Goal: Task Accomplishment & Management: Use online tool/utility

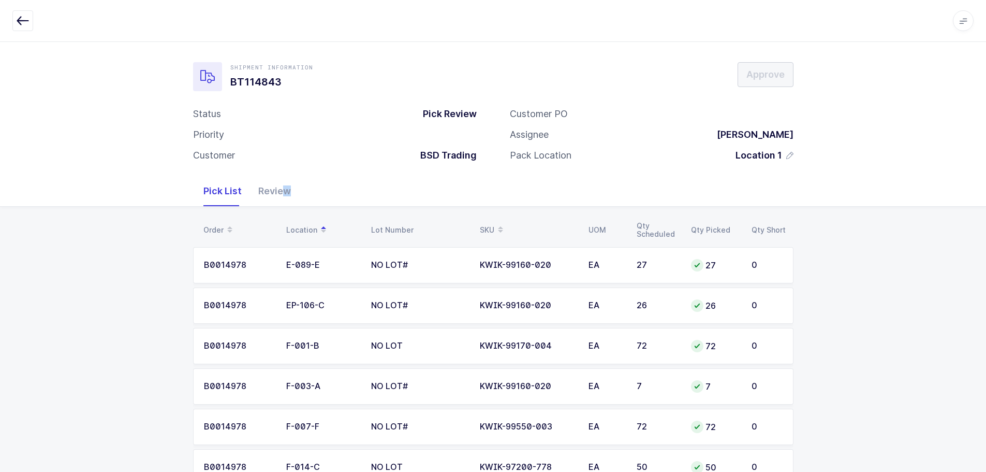
click at [284, 197] on div "Review" at bounding box center [274, 191] width 49 height 30
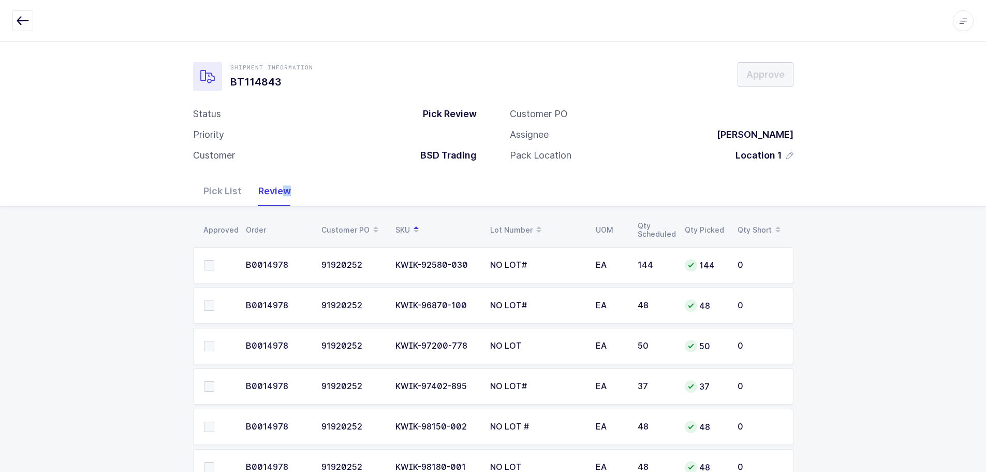
click at [212, 263] on span at bounding box center [209, 265] width 10 height 10
click at [214, 260] on input "checkbox" at bounding box center [214, 260] width 0 height 0
click at [210, 307] on span at bounding box center [209, 305] width 10 height 10
click at [214, 300] on input "checkbox" at bounding box center [214, 300] width 0 height 0
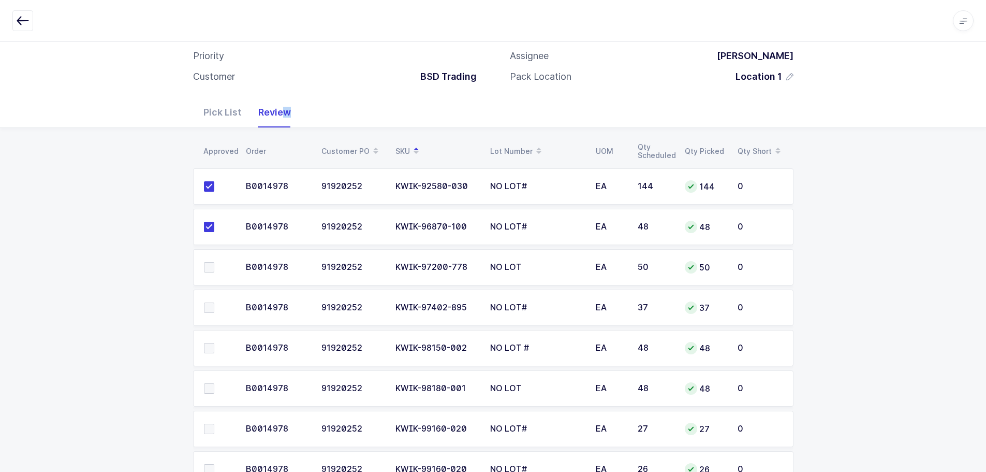
scroll to position [104, 0]
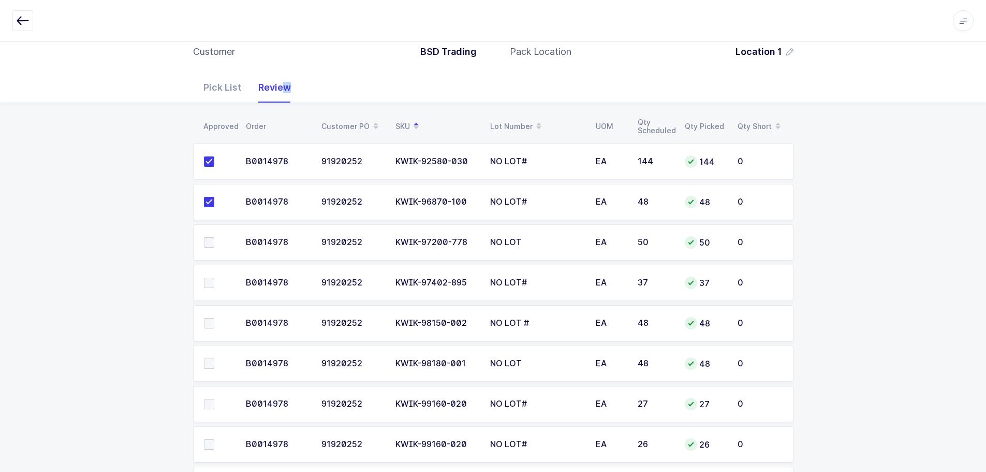
click at [209, 243] on span at bounding box center [209, 242] width 10 height 10
click at [214, 237] on input "checkbox" at bounding box center [214, 237] width 0 height 0
click at [208, 275] on td at bounding box center [216, 283] width 47 height 36
click at [208, 282] on span at bounding box center [209, 283] width 10 height 10
click at [214, 278] on input "checkbox" at bounding box center [214, 278] width 0 height 0
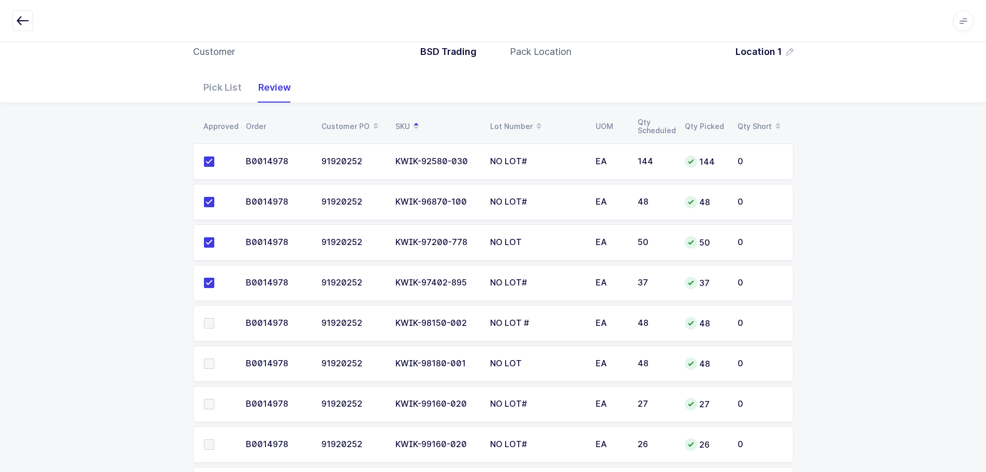
click at [208, 321] on span at bounding box center [209, 323] width 10 height 10
click at [214, 318] on input "checkbox" at bounding box center [214, 318] width 0 height 0
click at [209, 366] on span at bounding box center [209, 363] width 10 height 10
click at [214, 358] on input "checkbox" at bounding box center [214, 358] width 0 height 0
click at [212, 402] on span at bounding box center [209, 404] width 10 height 10
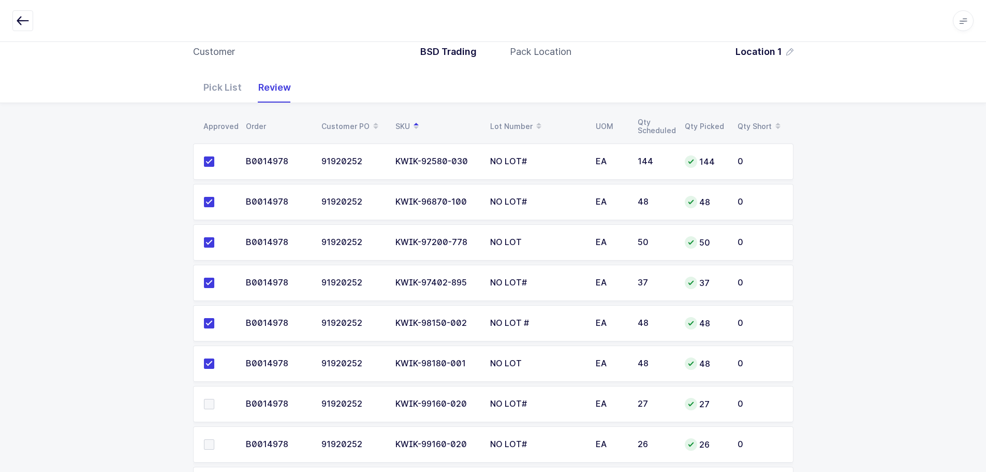
click at [214, 399] on input "checkbox" at bounding box center [214, 399] width 0 height 0
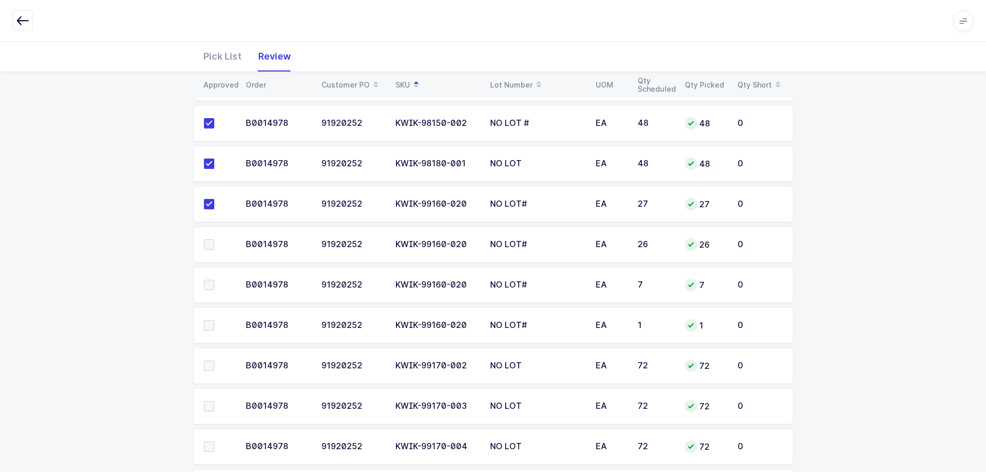
scroll to position [275, 0]
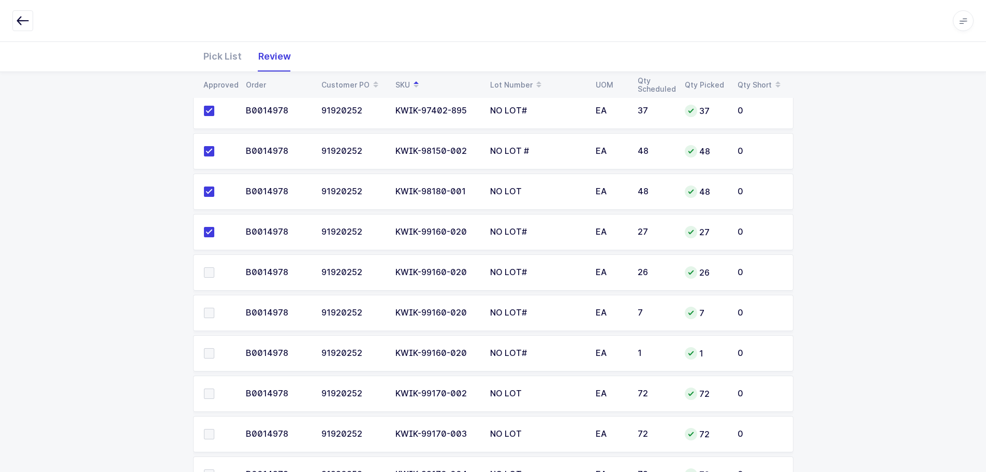
click at [208, 272] on span at bounding box center [209, 272] width 10 height 10
click at [214, 267] on input "checkbox" at bounding box center [214, 267] width 0 height 0
drag, startPoint x: 211, startPoint y: 313, endPoint x: 208, endPoint y: 335, distance: 22.0
click at [211, 314] on span at bounding box center [209, 313] width 10 height 10
click at [214, 308] on input "checkbox" at bounding box center [214, 308] width 0 height 0
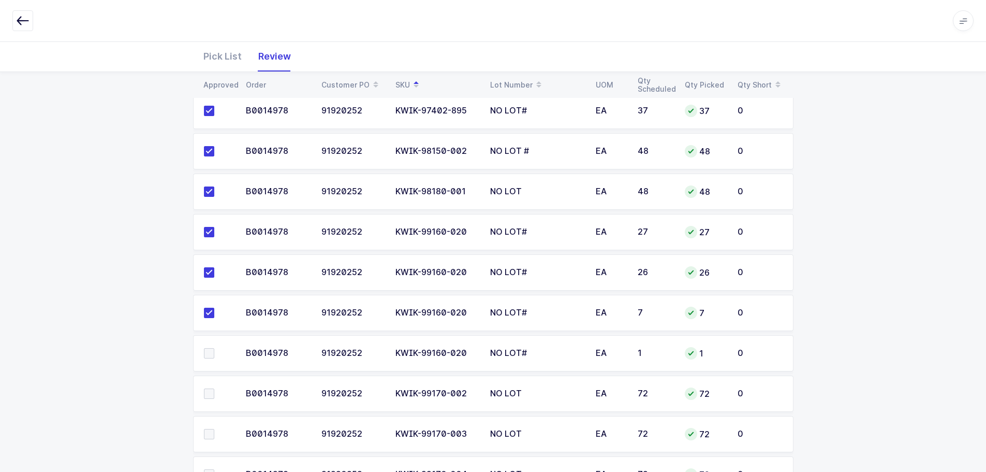
click at [207, 351] on span at bounding box center [209, 353] width 10 height 10
click at [214, 348] on input "checkbox" at bounding box center [214, 348] width 0 height 0
drag, startPoint x: 208, startPoint y: 390, endPoint x: 209, endPoint y: 405, distance: 14.5
click at [208, 392] on span at bounding box center [209, 393] width 10 height 10
click at [214, 388] on input "checkbox" at bounding box center [214, 388] width 0 height 0
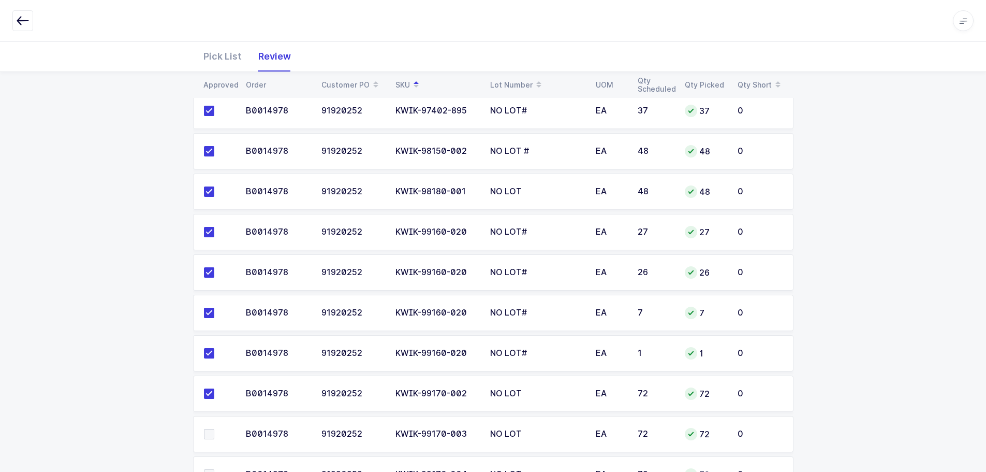
click at [209, 430] on span at bounding box center [209, 434] width 10 height 10
click at [214, 429] on input "checkbox" at bounding box center [214, 429] width 0 height 0
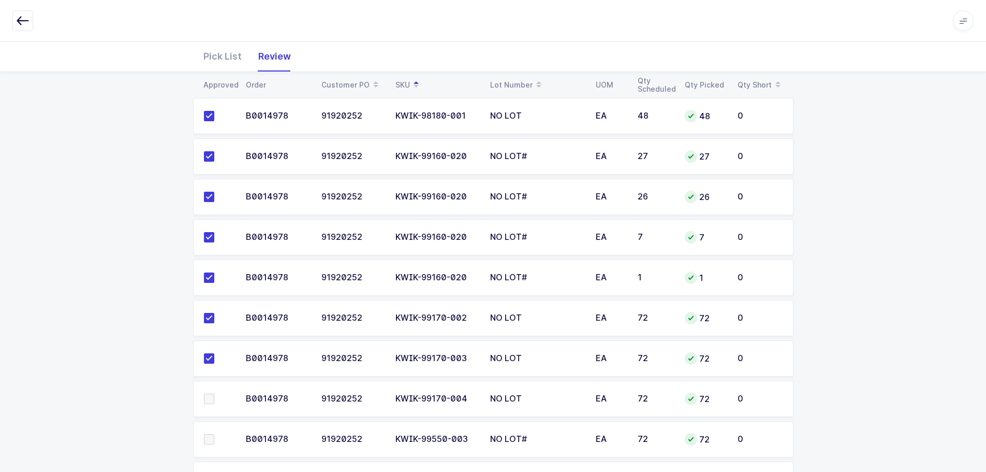
scroll to position [483, 0]
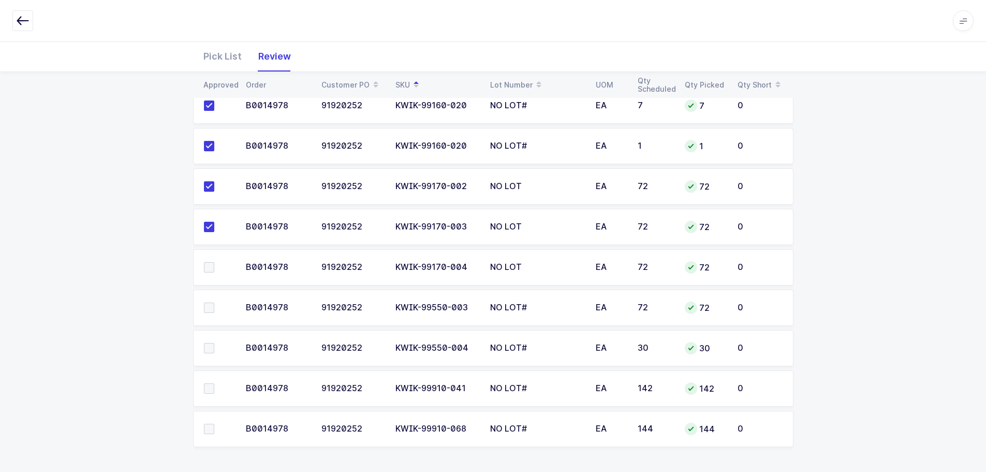
click at [209, 268] on span at bounding box center [209, 267] width 10 height 10
click at [214, 262] on input "checkbox" at bounding box center [214, 262] width 0 height 0
click at [210, 308] on span at bounding box center [209, 307] width 10 height 10
click at [214, 302] on input "checkbox" at bounding box center [214, 302] width 0 height 0
click at [207, 343] on span at bounding box center [209, 348] width 10 height 10
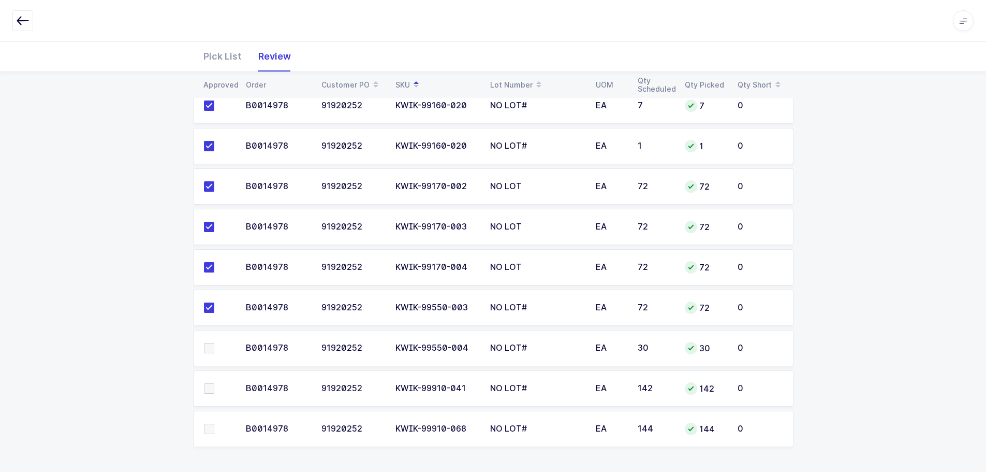
click at [214, 343] on input "checkbox" at bounding box center [214, 343] width 0 height 0
click at [208, 350] on span at bounding box center [209, 348] width 10 height 10
click at [214, 343] on input "checkbox" at bounding box center [214, 343] width 0 height 0
click at [208, 383] on span at bounding box center [209, 388] width 10 height 10
click at [214, 383] on input "checkbox" at bounding box center [214, 383] width 0 height 0
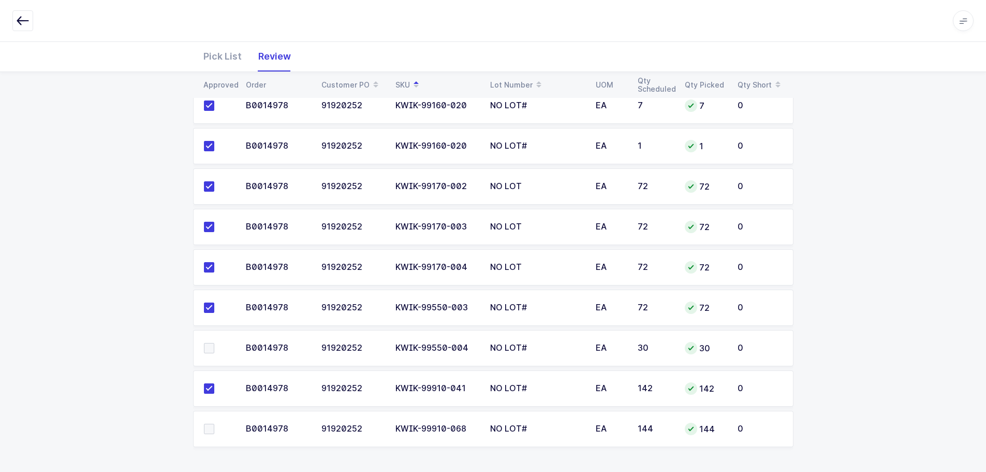
click at [208, 352] on span at bounding box center [209, 348] width 10 height 10
click at [214, 343] on input "checkbox" at bounding box center [214, 343] width 0 height 0
click at [212, 431] on span at bounding box center [209, 429] width 10 height 10
click at [214, 424] on input "checkbox" at bounding box center [214, 424] width 0 height 0
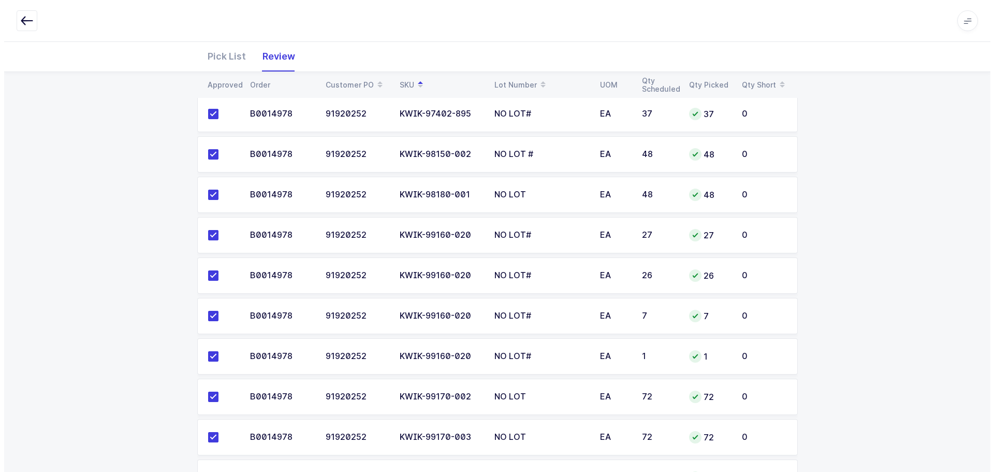
scroll to position [0, 0]
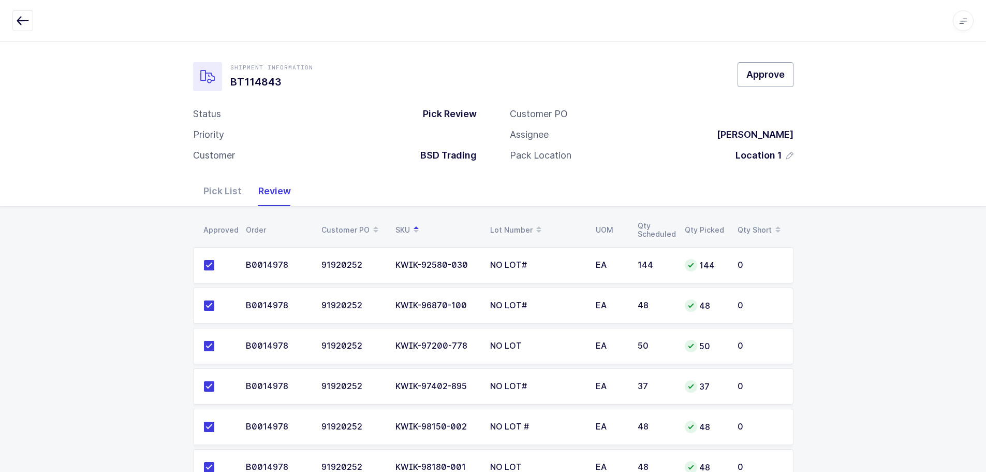
click at [747, 72] on span "Approve" at bounding box center [766, 74] width 38 height 13
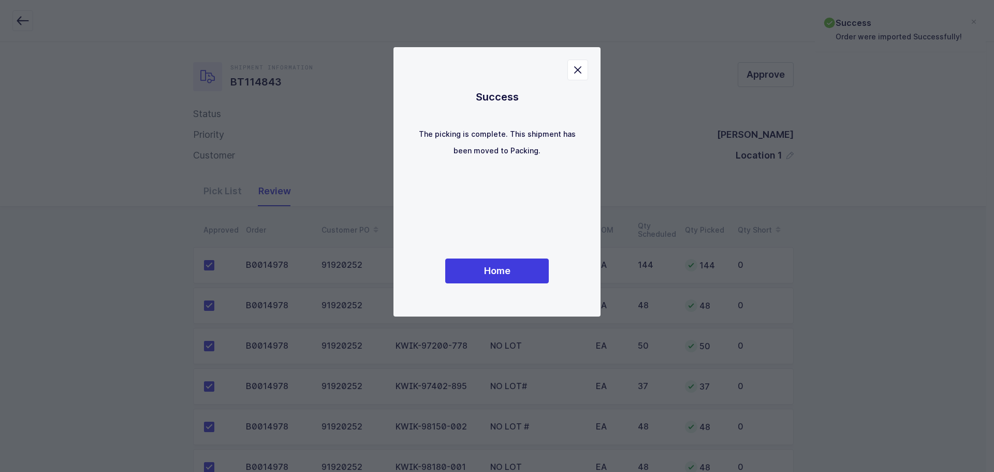
click at [477, 255] on div "Success The picking is complete. This shipment has been moved to Packing. Home" at bounding box center [497, 182] width 166 height 228
drag, startPoint x: 485, startPoint y: 263, endPoint x: 590, endPoint y: 278, distance: 106.2
click at [487, 263] on button "Home" at bounding box center [497, 270] width 104 height 25
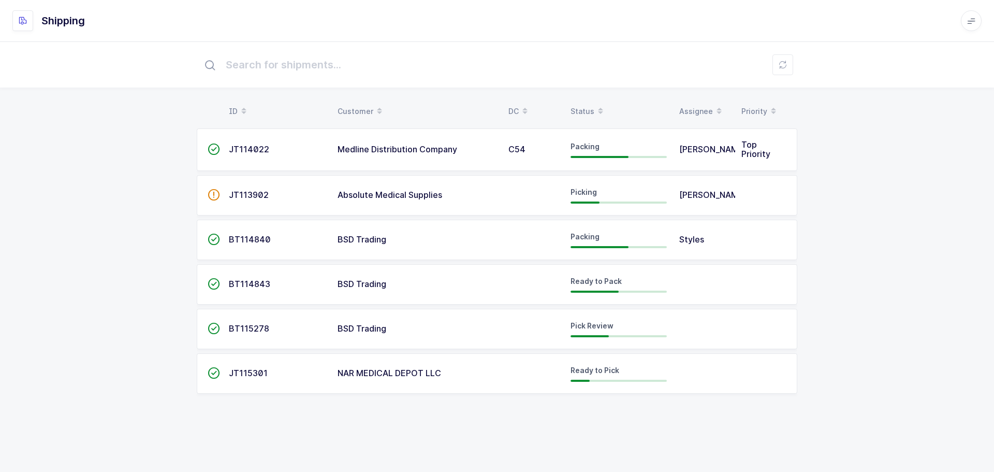
click at [348, 329] on span "BSD Trading" at bounding box center [362, 328] width 49 height 10
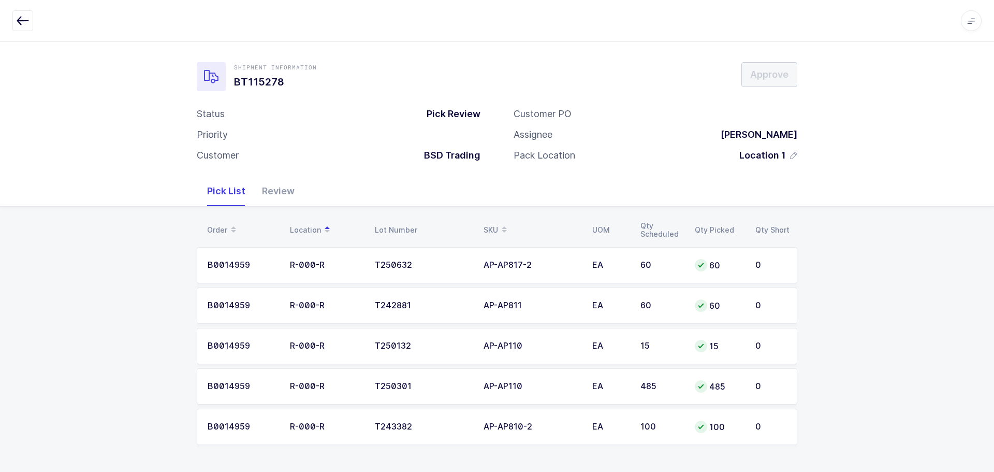
click at [272, 188] on div "Review" at bounding box center [278, 191] width 49 height 30
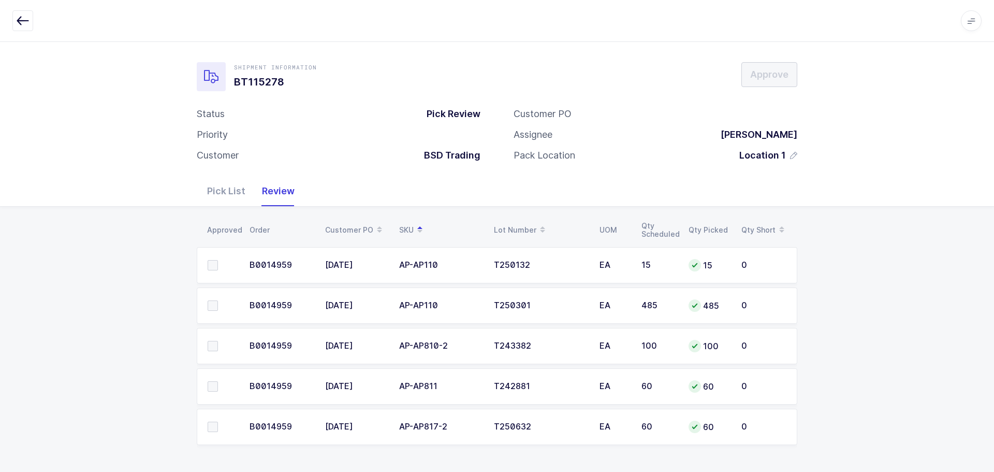
click at [213, 306] on span at bounding box center [213, 305] width 10 height 10
click at [218, 300] on input "checkbox" at bounding box center [218, 300] width 0 height 0
click at [215, 271] on td at bounding box center [220, 265] width 47 height 36
click at [215, 270] on span at bounding box center [213, 265] width 10 height 10
click at [218, 260] on input "checkbox" at bounding box center [218, 260] width 0 height 0
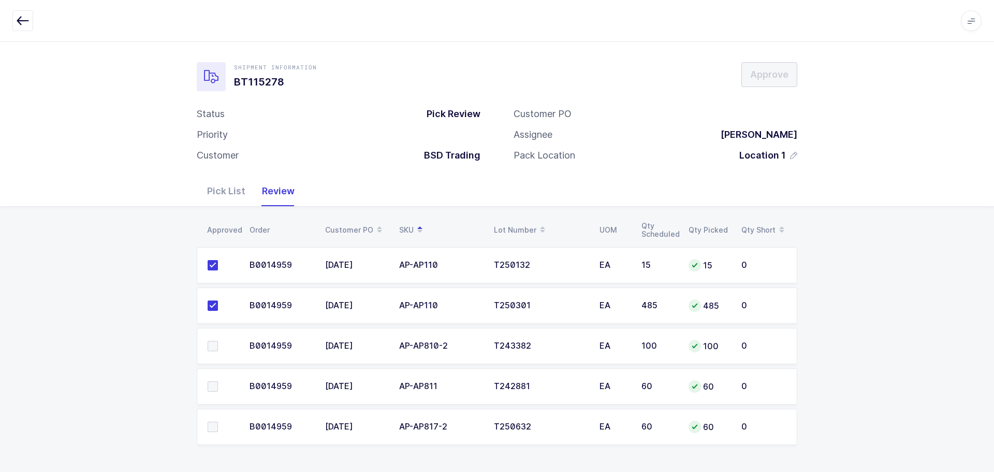
click at [209, 349] on span at bounding box center [213, 346] width 10 height 10
click at [218, 341] on input "checkbox" at bounding box center [218, 341] width 0 height 0
click at [213, 389] on span at bounding box center [213, 386] width 10 height 10
click at [218, 381] on input "checkbox" at bounding box center [218, 381] width 0 height 0
click at [215, 424] on span at bounding box center [213, 426] width 10 height 10
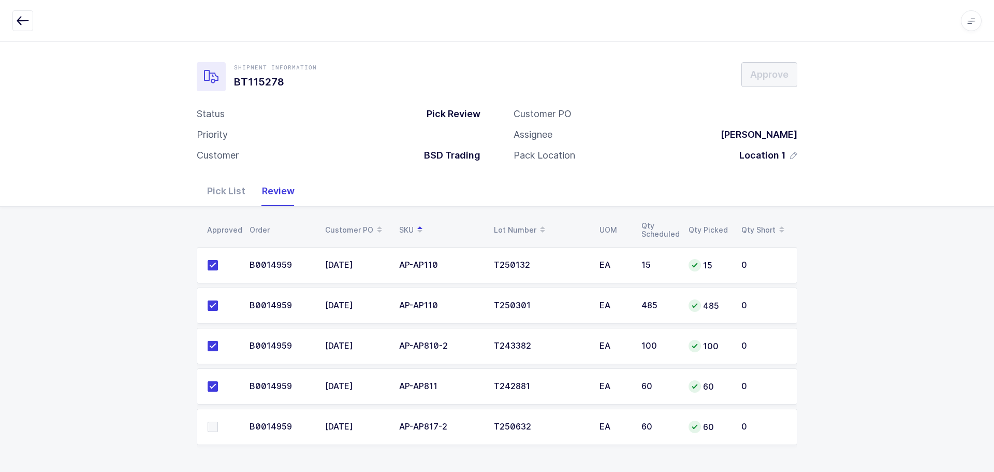
click at [218, 421] on input "checkbox" at bounding box center [218, 421] width 0 height 0
click at [766, 72] on span "Approve" at bounding box center [769, 74] width 38 height 13
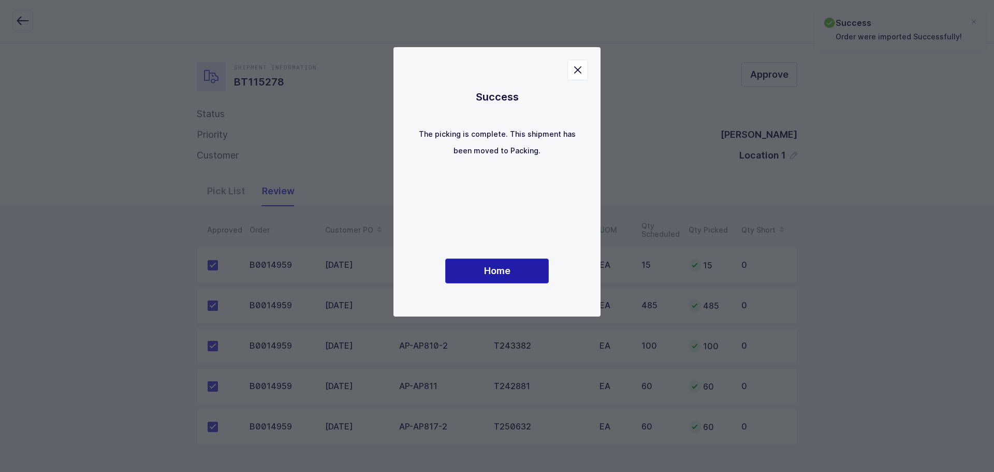
click at [474, 271] on button "Home" at bounding box center [497, 270] width 104 height 25
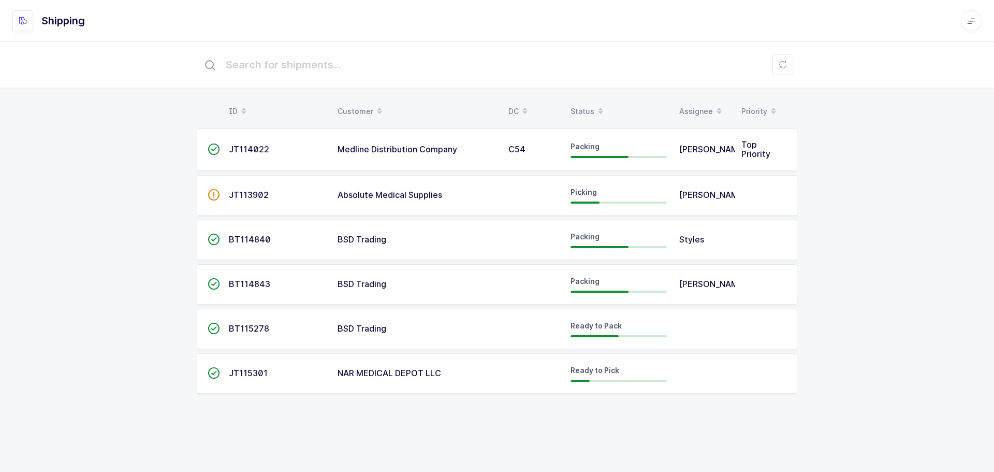
click at [579, 105] on div "Status" at bounding box center [619, 112] width 96 height 18
click at [583, 104] on div "Status" at bounding box center [619, 112] width 96 height 18
click at [584, 111] on div "Status" at bounding box center [619, 112] width 96 height 18
click at [581, 106] on div "Status" at bounding box center [619, 112] width 96 height 18
click at [586, 102] on table "ID Customer DC Status Assignee Priority" at bounding box center [497, 111] width 601 height 26
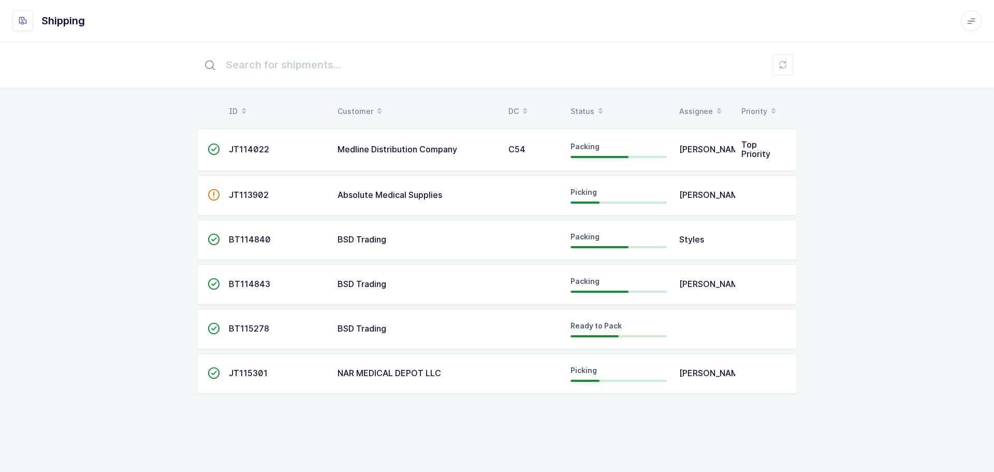
click at [590, 104] on div "Status" at bounding box center [619, 112] width 96 height 18
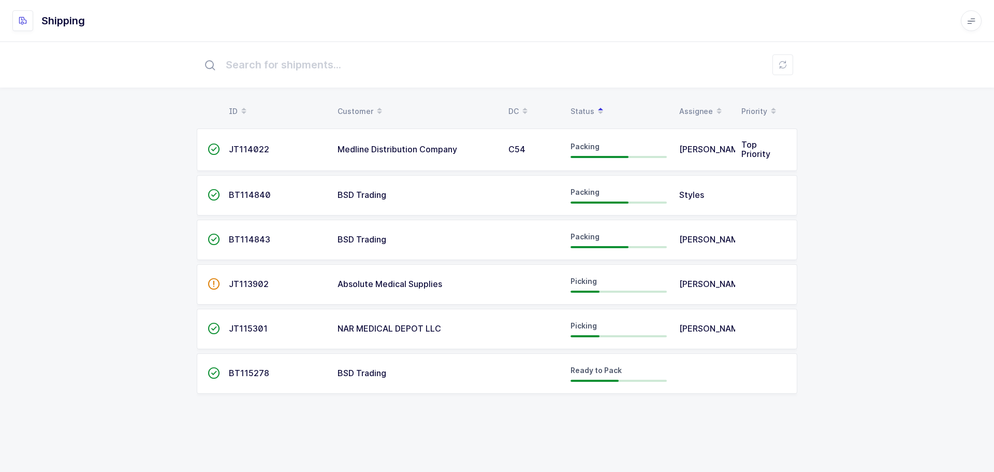
click at [249, 335] on td "JT115301" at bounding box center [277, 329] width 109 height 40
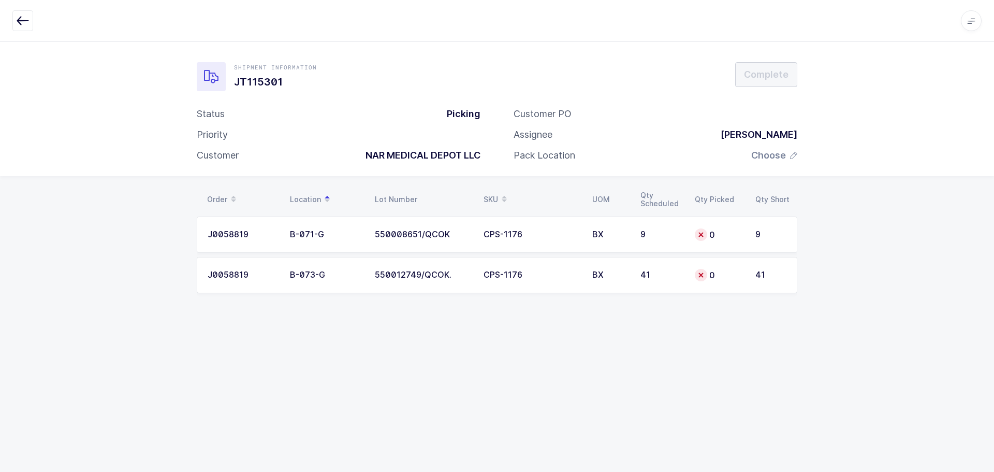
click at [22, 24] on icon "button" at bounding box center [23, 20] width 12 height 12
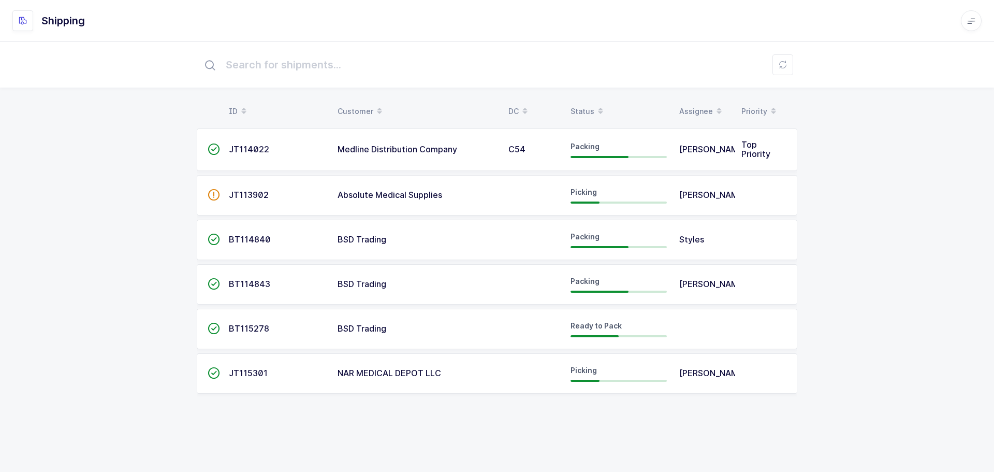
click at [582, 107] on div "Status" at bounding box center [619, 112] width 96 height 18
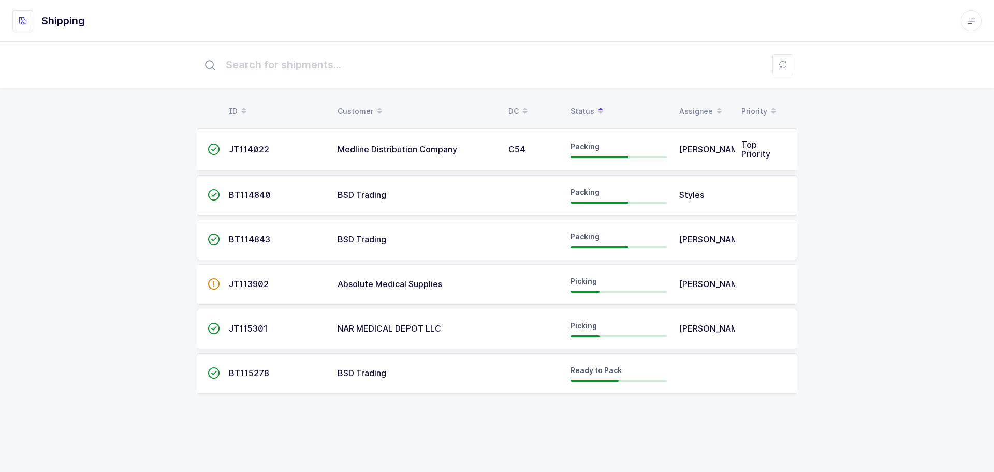
click at [410, 384] on td "BSD Trading" at bounding box center [416, 373] width 171 height 40
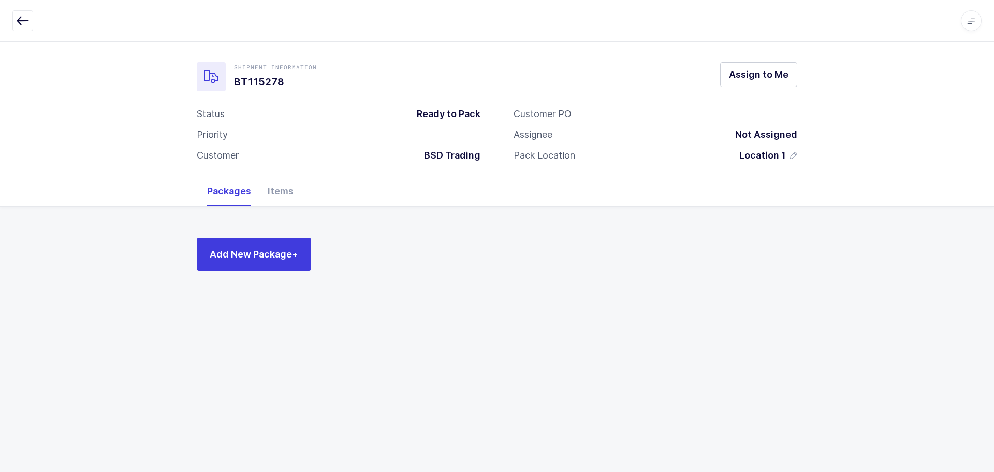
click at [17, 17] on icon "button" at bounding box center [23, 20] width 12 height 12
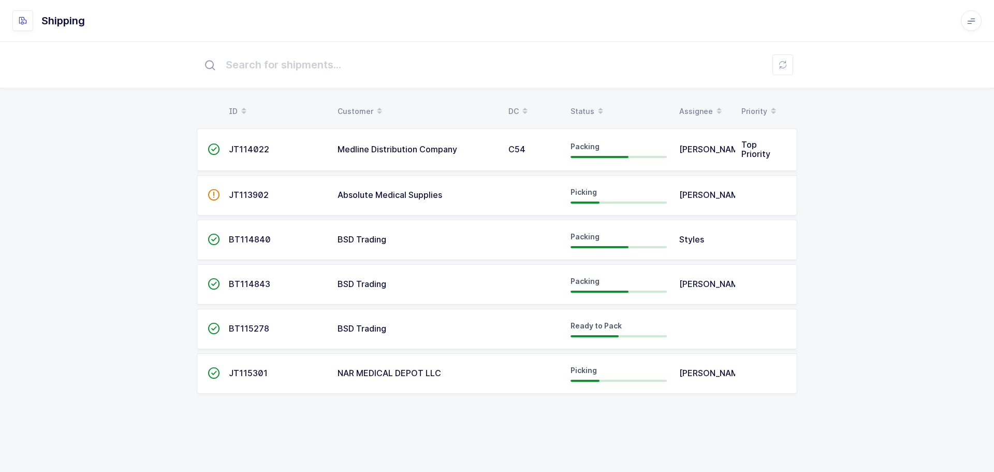
click at [402, 336] on td "BSD Trading" at bounding box center [416, 329] width 171 height 40
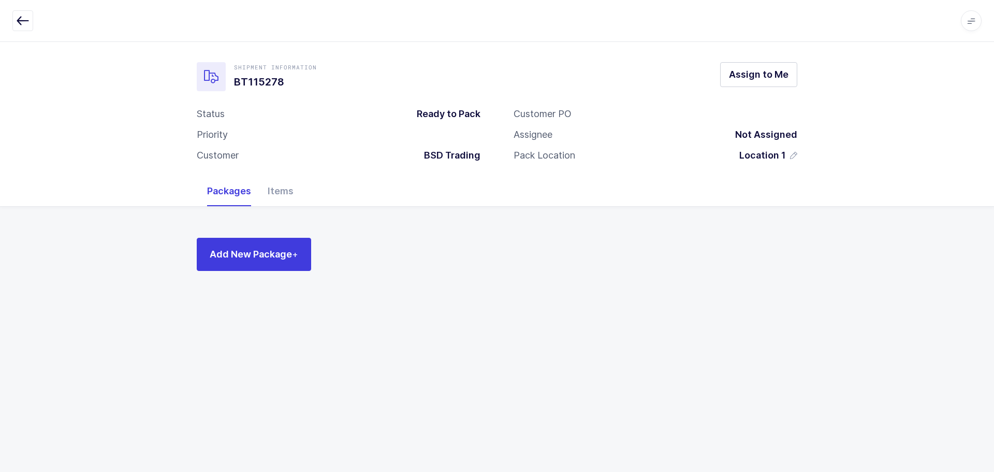
click at [293, 202] on div "Items" at bounding box center [280, 191] width 42 height 30
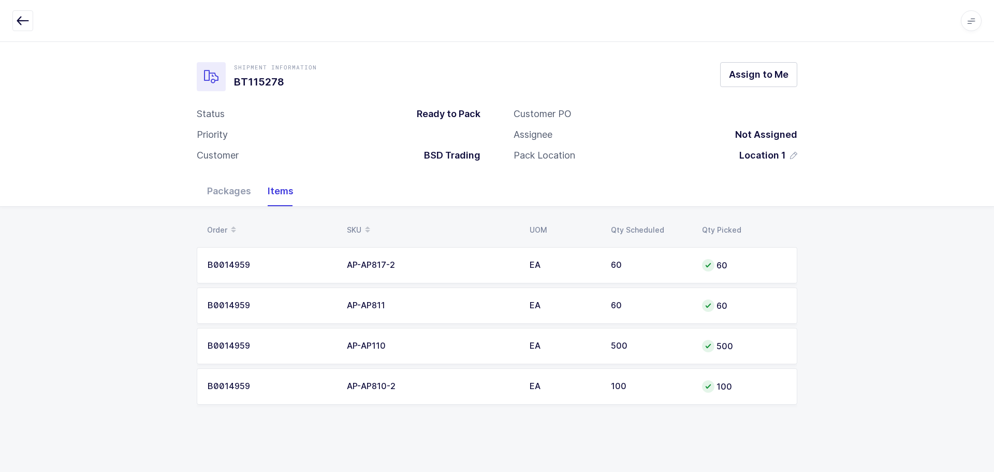
click at [17, 19] on icon "button" at bounding box center [23, 20] width 12 height 12
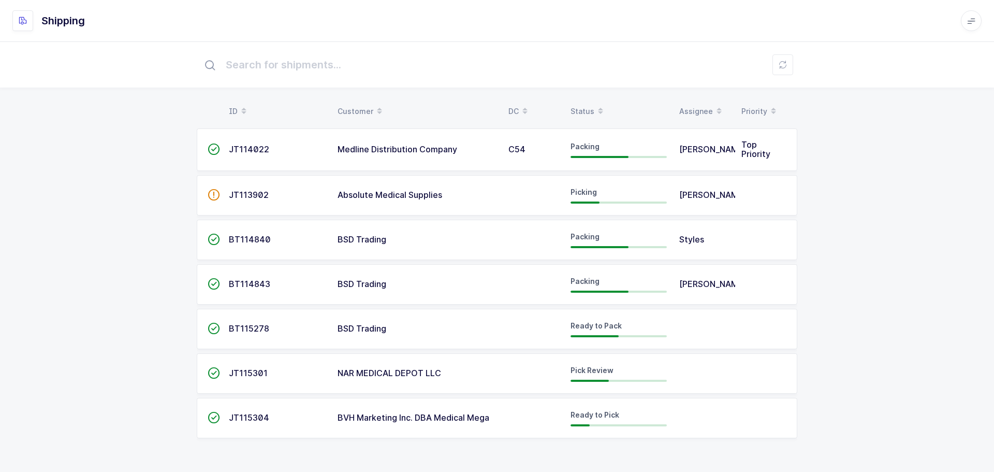
click at [355, 110] on div "Customer" at bounding box center [417, 112] width 158 height 18
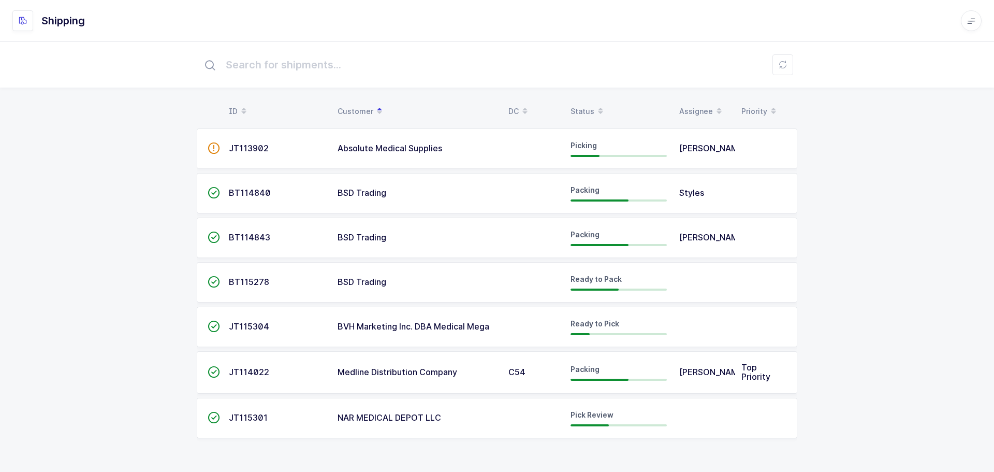
click at [375, 192] on span "BSD Trading" at bounding box center [362, 192] width 49 height 10
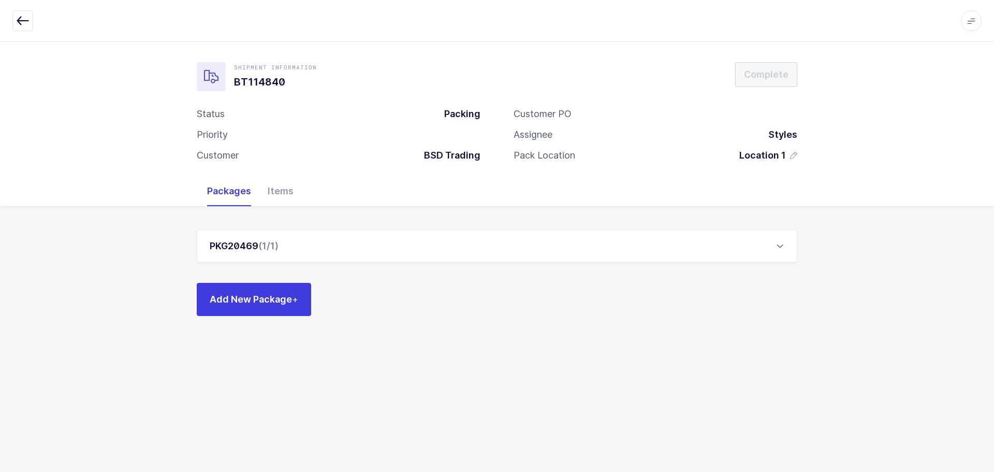
drag, startPoint x: 273, startPoint y: 194, endPoint x: 315, endPoint y: 197, distance: 42.5
click at [273, 195] on div "Items" at bounding box center [280, 191] width 42 height 30
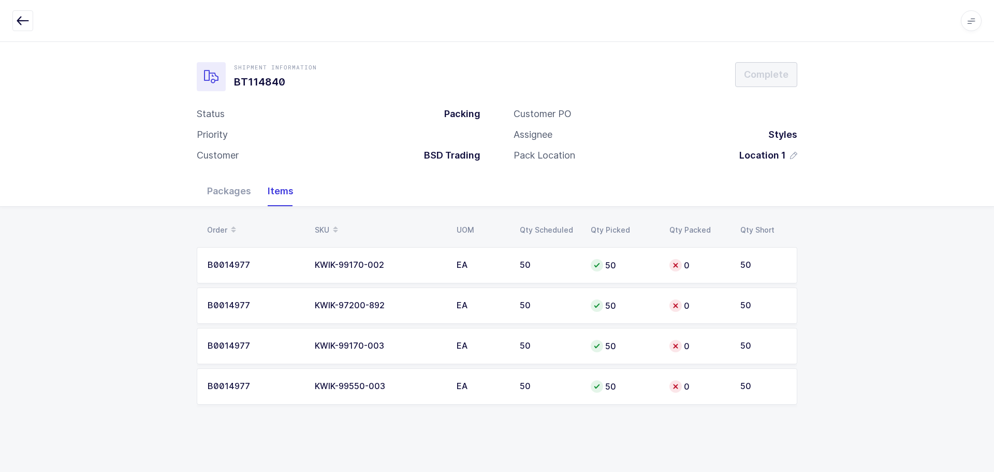
click at [20, 13] on button "button" at bounding box center [22, 20] width 21 height 21
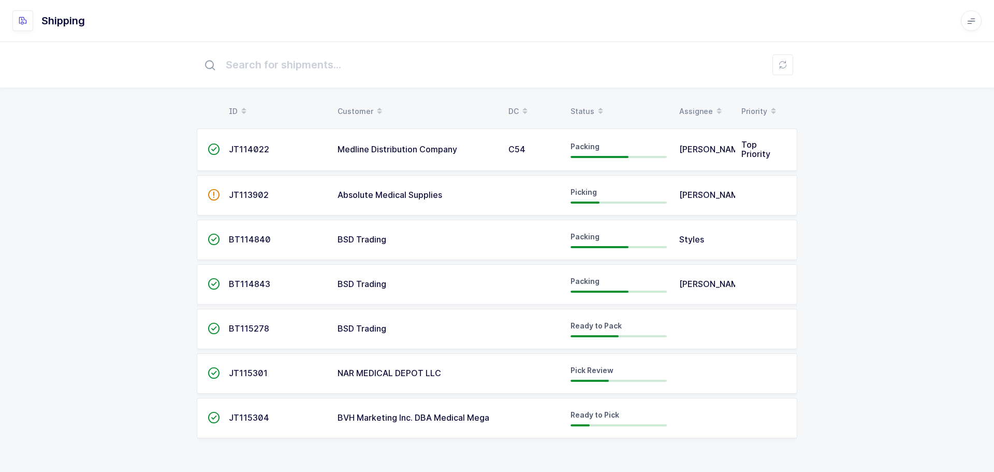
click at [360, 290] on td "BSD Trading" at bounding box center [416, 284] width 171 height 40
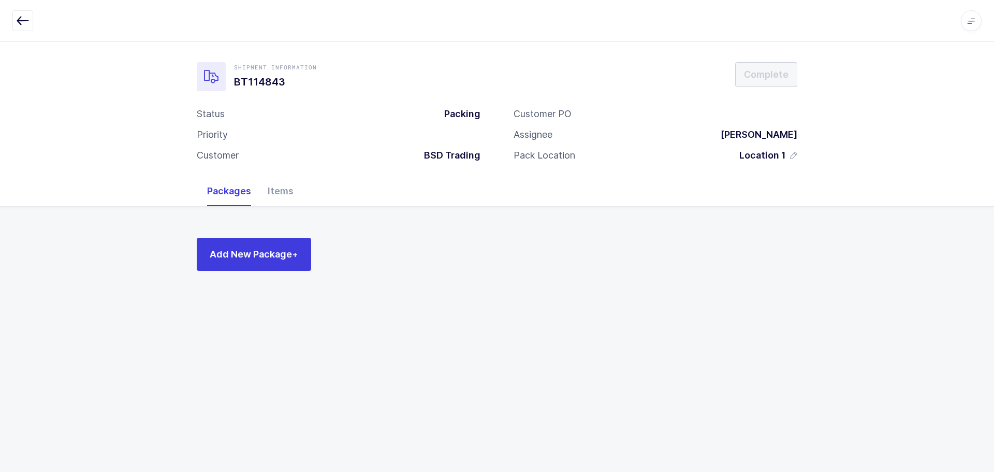
click at [264, 175] on div "Shipment Information BT114843 Complete Status Packing Priority Customer BSD Tra…" at bounding box center [497, 108] width 994 height 135
click at [271, 185] on div "Items" at bounding box center [280, 191] width 42 height 30
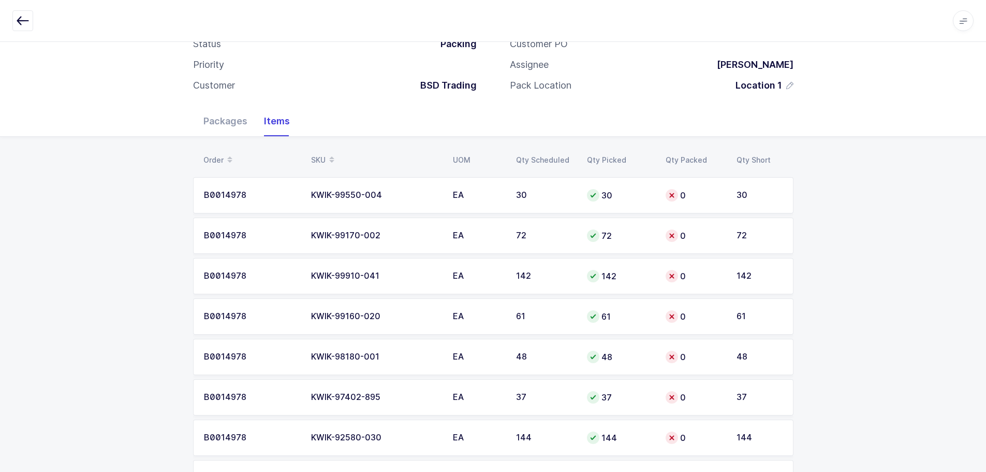
scroll to position [52, 0]
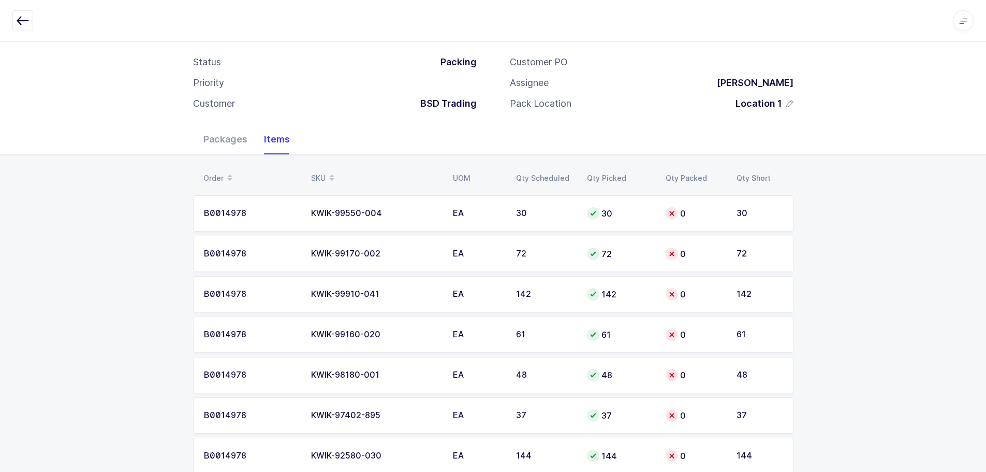
click at [17, 18] on icon "button" at bounding box center [23, 20] width 12 height 12
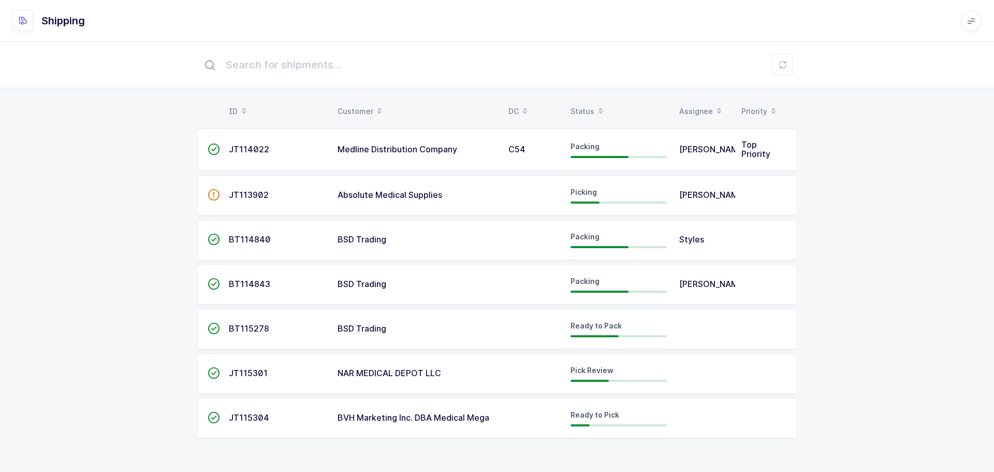
click at [243, 370] on span "JT115301" at bounding box center [248, 373] width 39 height 10
click at [380, 410] on td "BVH Marketing Inc. DBA Medical Mega" at bounding box center [416, 418] width 171 height 40
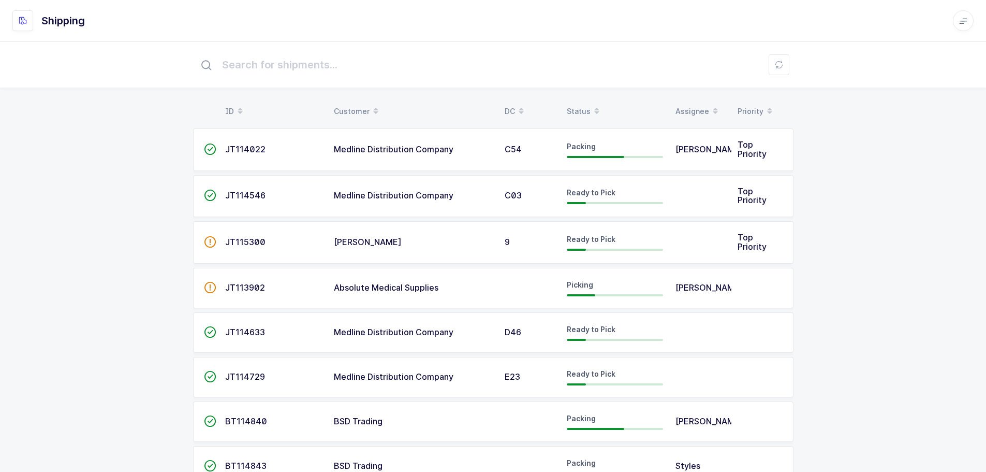
click at [586, 107] on div "Status" at bounding box center [615, 112] width 96 height 18
click at [563, 104] on th "Status" at bounding box center [615, 112] width 109 height 18
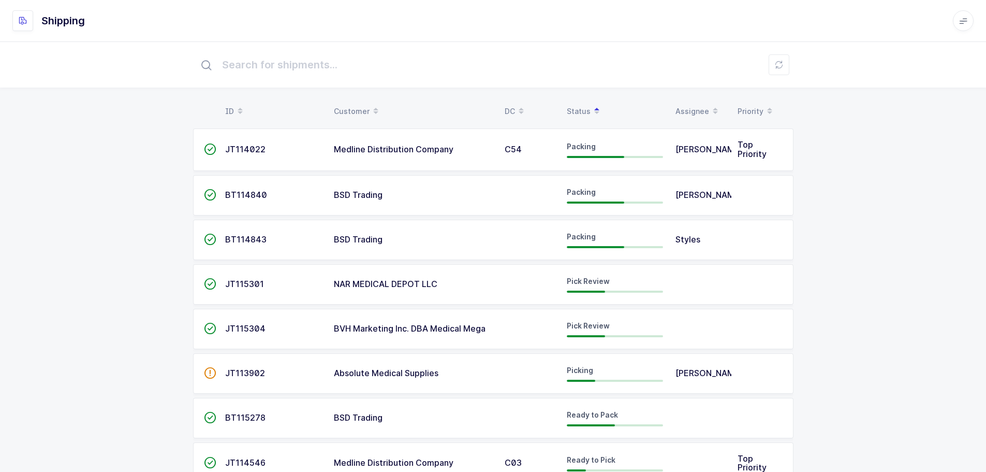
click at [369, 283] on span "NAR MEDICAL DEPOT LLC" at bounding box center [386, 284] width 104 height 10
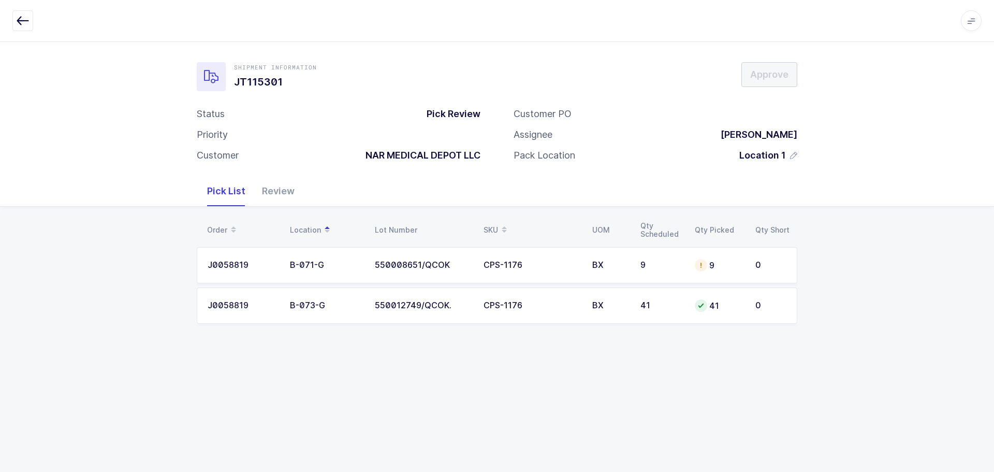
click at [36, 18] on div at bounding box center [496, 20] width 969 height 21
click at [17, 18] on icon "button" at bounding box center [23, 20] width 12 height 12
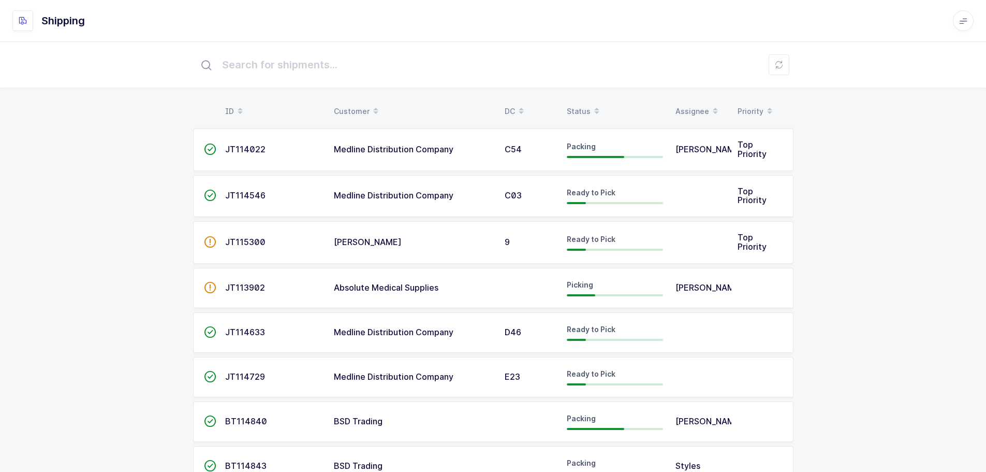
click at [583, 105] on div "Status" at bounding box center [615, 112] width 96 height 18
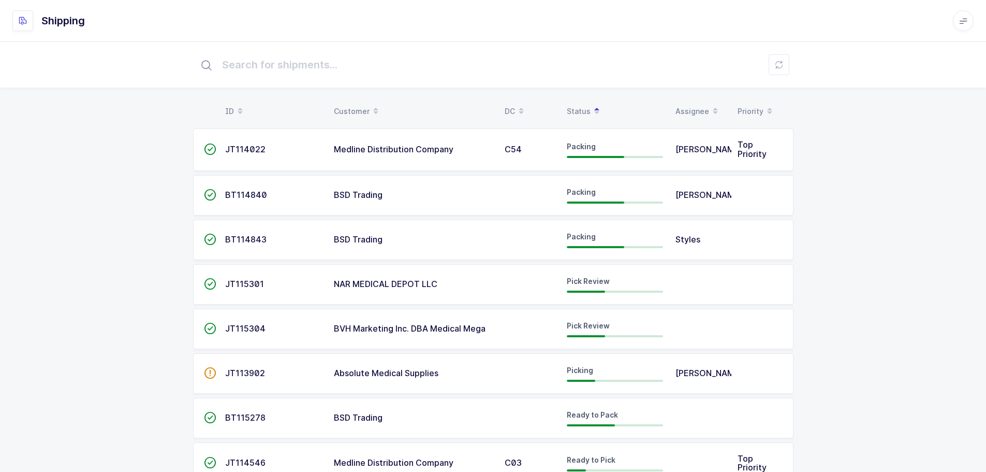
drag, startPoint x: 388, startPoint y: 324, endPoint x: 396, endPoint y: 320, distance: 8.8
click at [388, 324] on span "BVH Marketing Inc. DBA Medical Mega" at bounding box center [410, 328] width 152 height 10
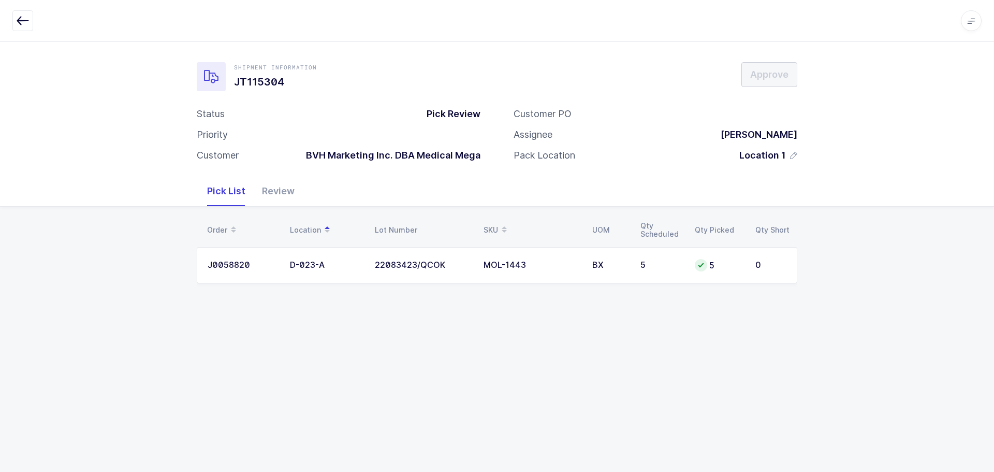
click at [23, 22] on icon "button" at bounding box center [23, 20] width 12 height 12
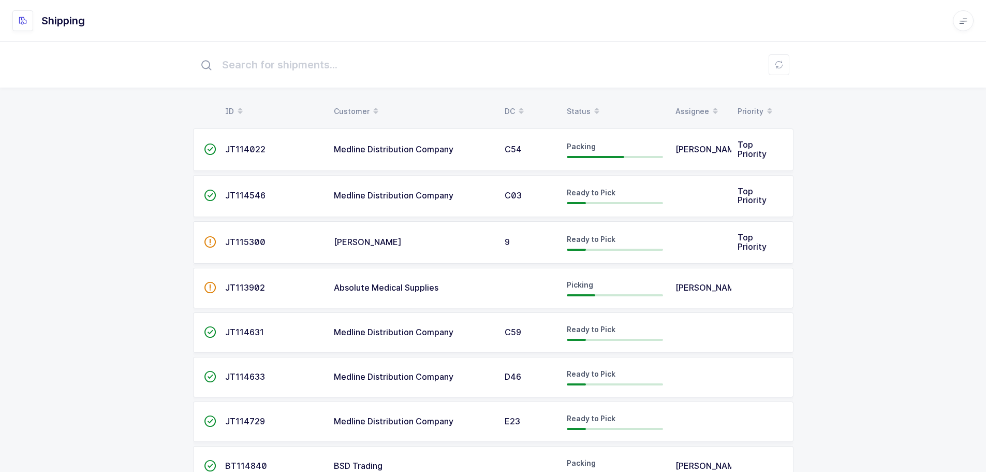
click at [594, 111] on icon at bounding box center [596, 113] width 5 height 5
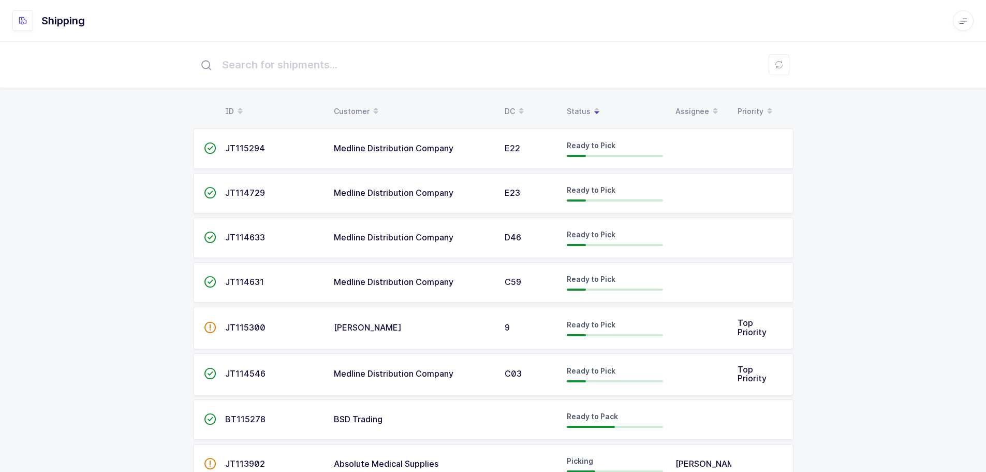
click at [581, 102] on table "ID Customer DC Status Assignee Priority" at bounding box center [493, 111] width 601 height 26
click at [580, 105] on div "Status" at bounding box center [615, 112] width 96 height 18
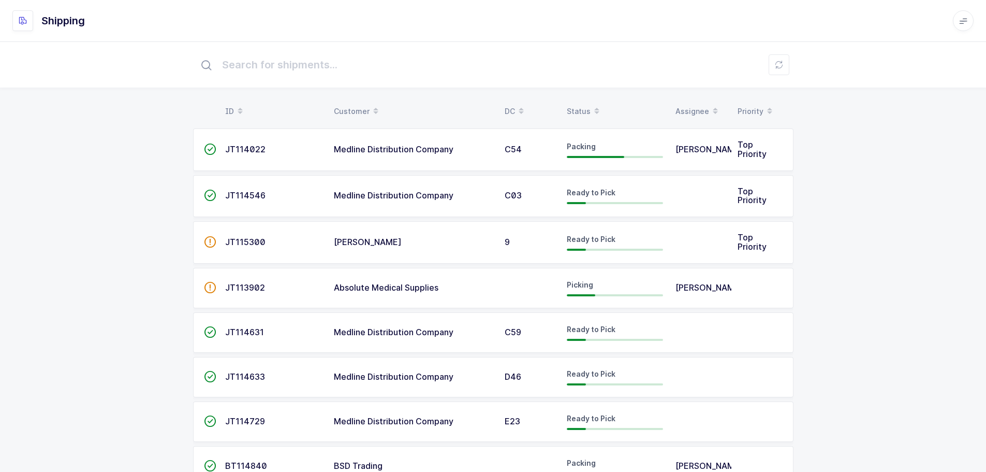
click at [580, 103] on div "Status" at bounding box center [615, 112] width 96 height 18
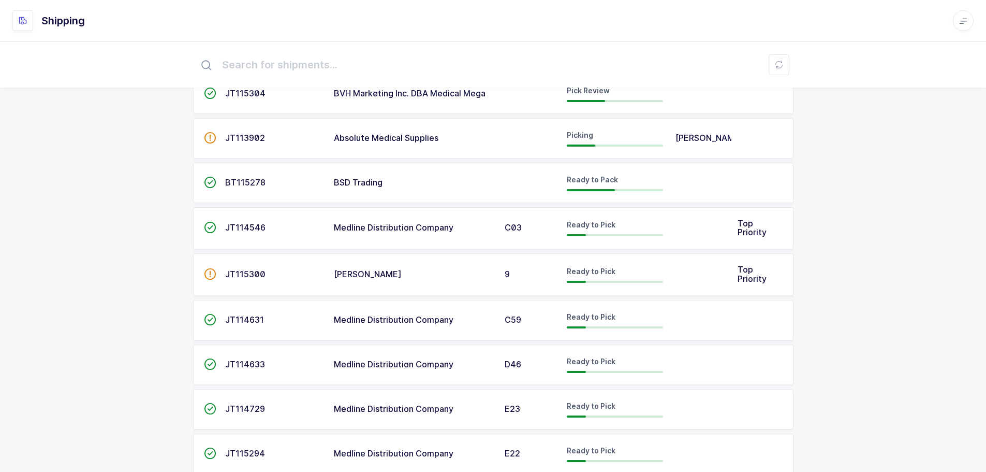
scroll to position [262, 0]
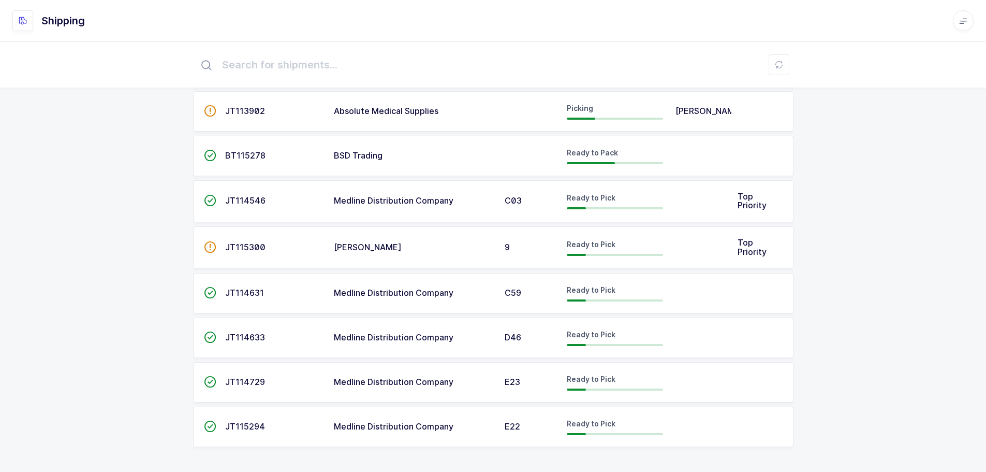
click at [237, 197] on span "JT114546" at bounding box center [245, 200] width 40 height 10
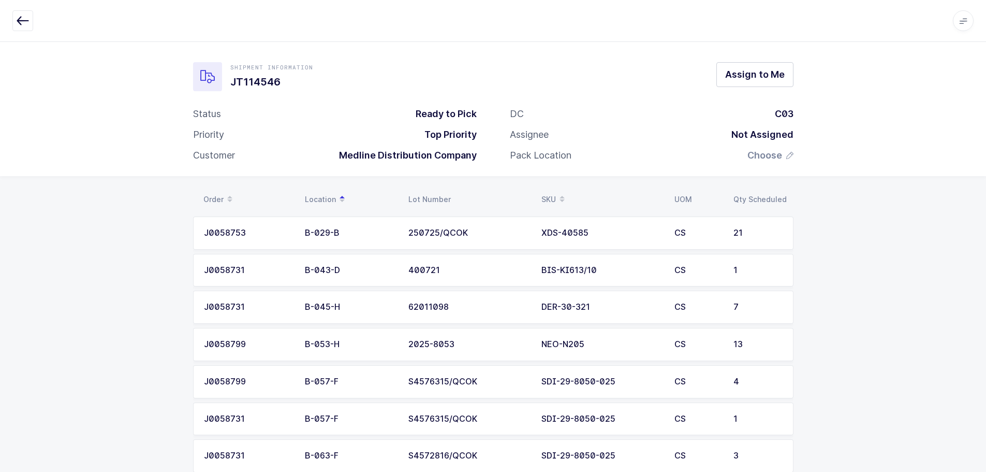
click at [21, 22] on icon "button" at bounding box center [23, 20] width 12 height 12
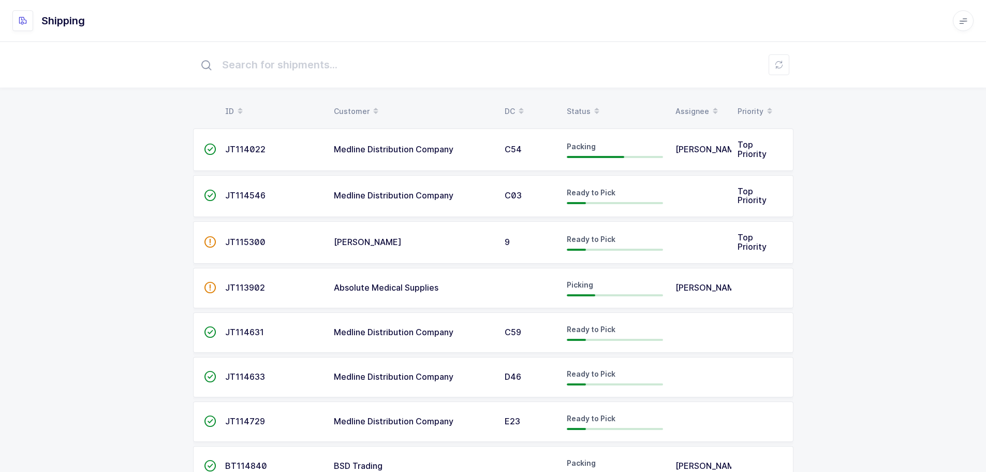
drag, startPoint x: 605, startPoint y: 112, endPoint x: 593, endPoint y: 111, distance: 11.9
click at [597, 113] on div "Status" at bounding box center [615, 112] width 96 height 18
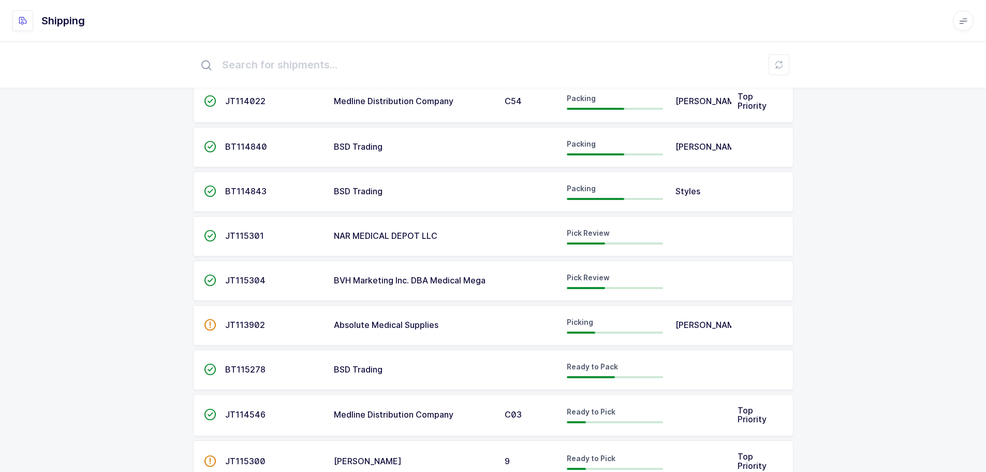
scroll to position [262, 0]
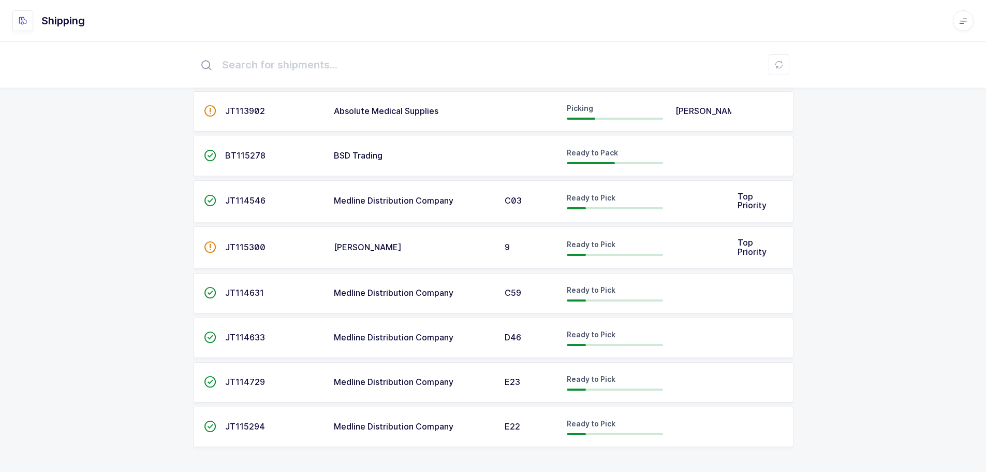
click at [250, 247] on span "JT115300" at bounding box center [245, 247] width 40 height 10
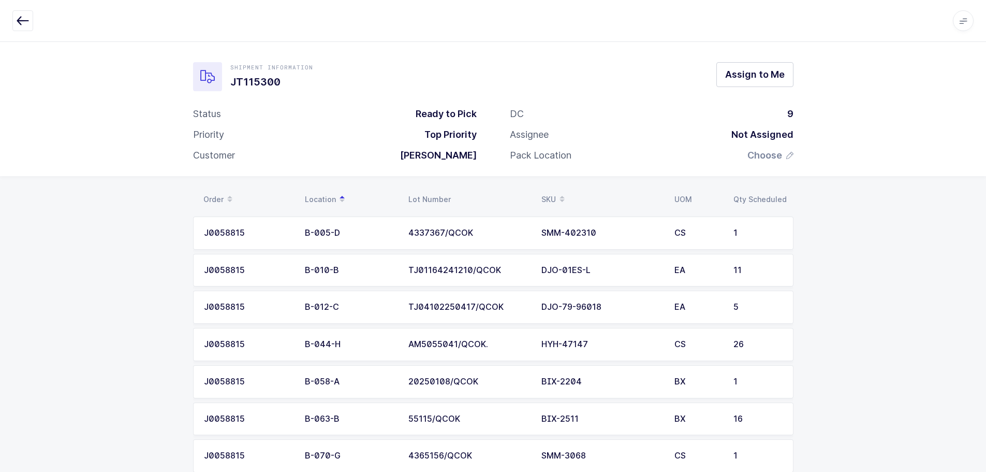
click at [21, 16] on icon "button" at bounding box center [23, 20] width 12 height 12
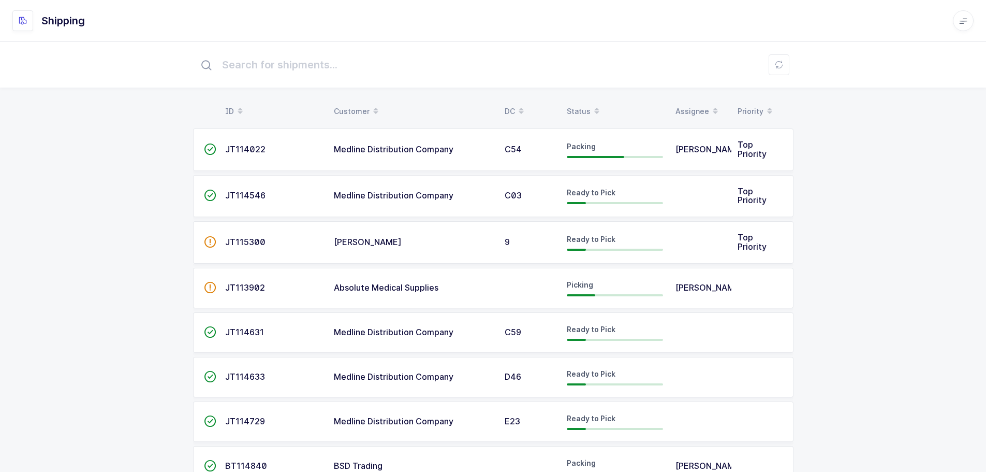
click at [575, 105] on div "Status" at bounding box center [615, 112] width 96 height 18
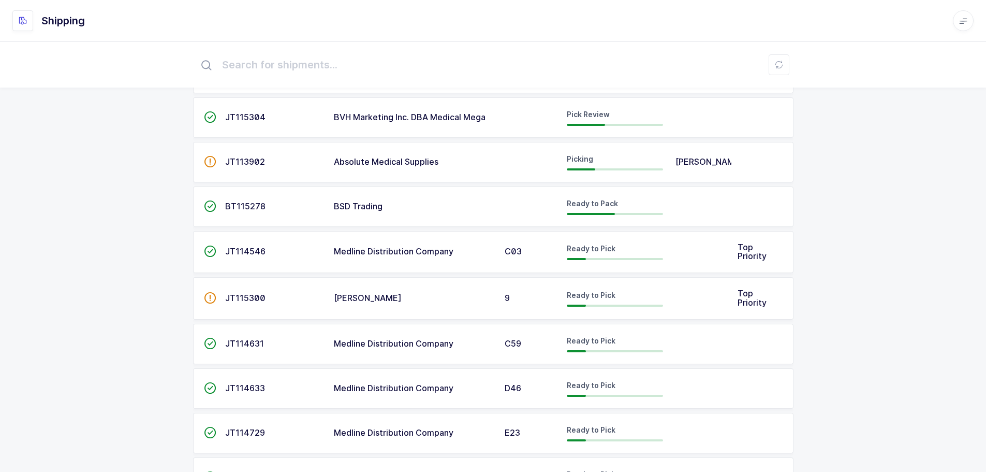
scroll to position [210, 0]
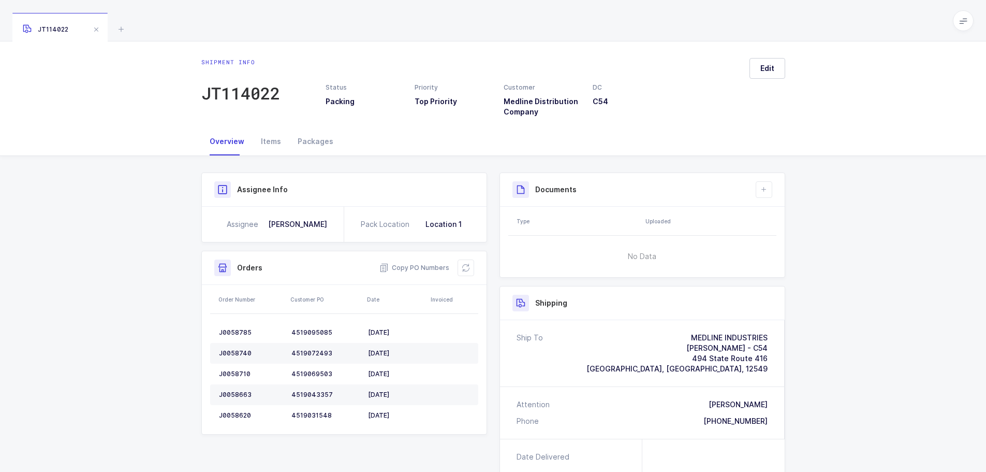
click at [123, 29] on icon at bounding box center [121, 29] width 12 height 12
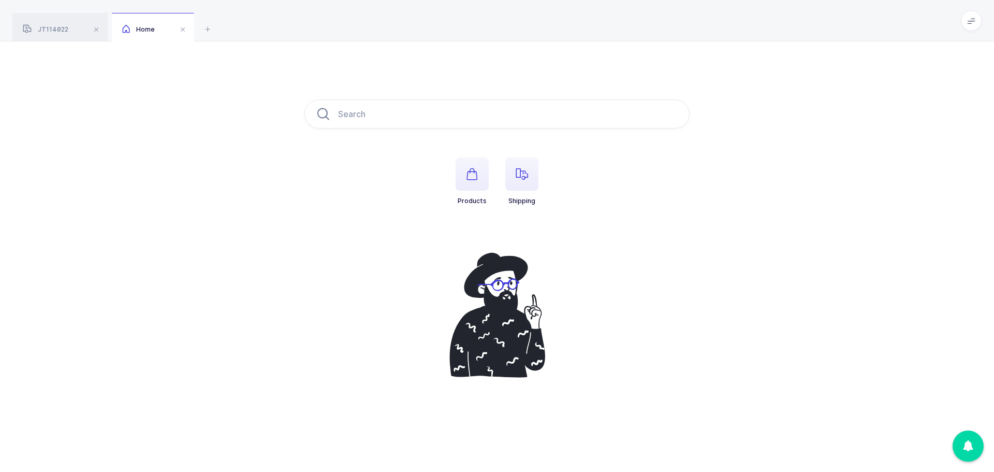
click at [512, 161] on span "button" at bounding box center [521, 173] width 33 height 33
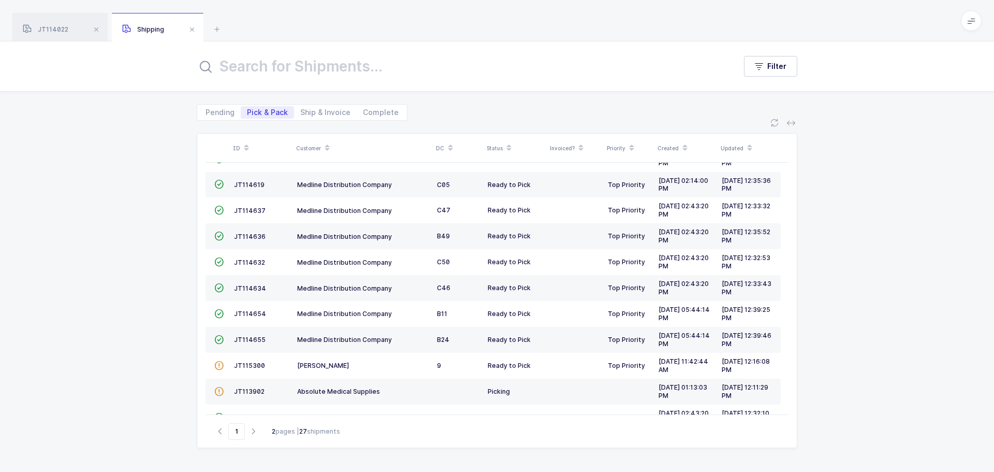
scroll to position [282, 0]
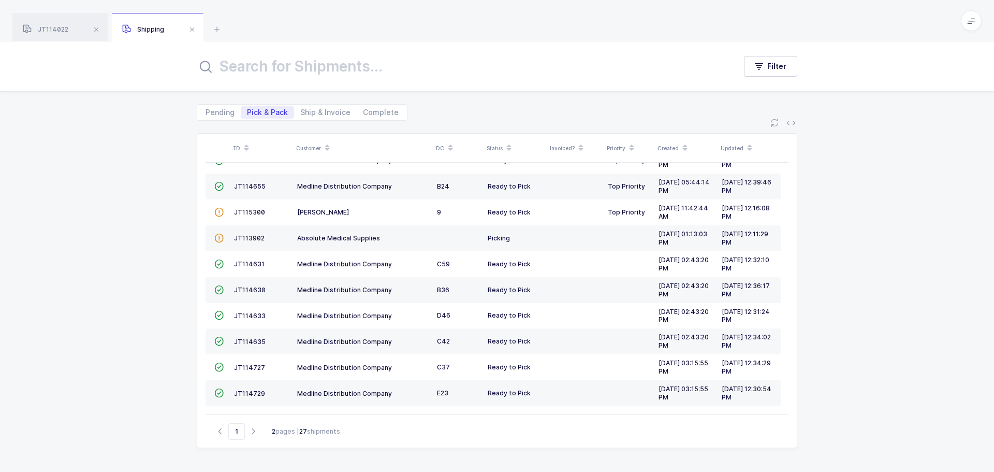
click at [251, 433] on icon "button" at bounding box center [253, 431] width 12 height 8
type input "2"
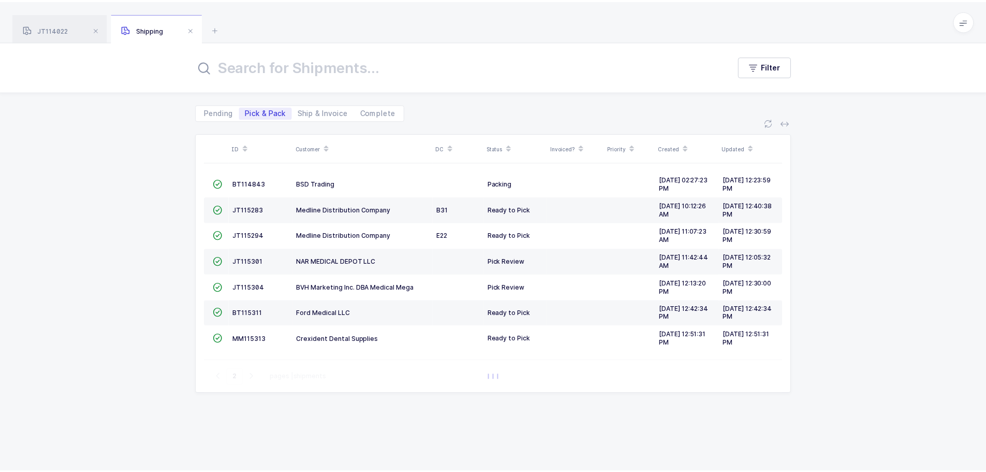
scroll to position [0, 0]
click at [246, 258] on span "JT115301" at bounding box center [250, 261] width 30 height 8
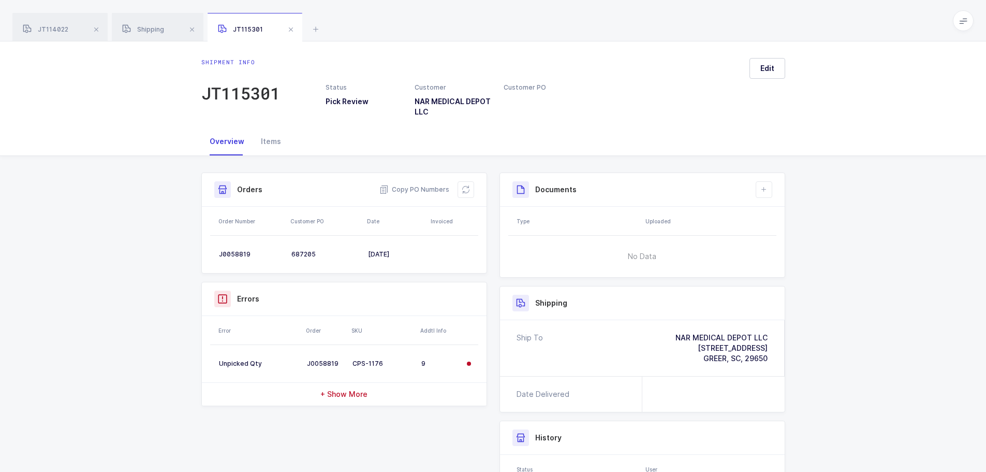
click at [265, 145] on div "Items" at bounding box center [271, 141] width 37 height 28
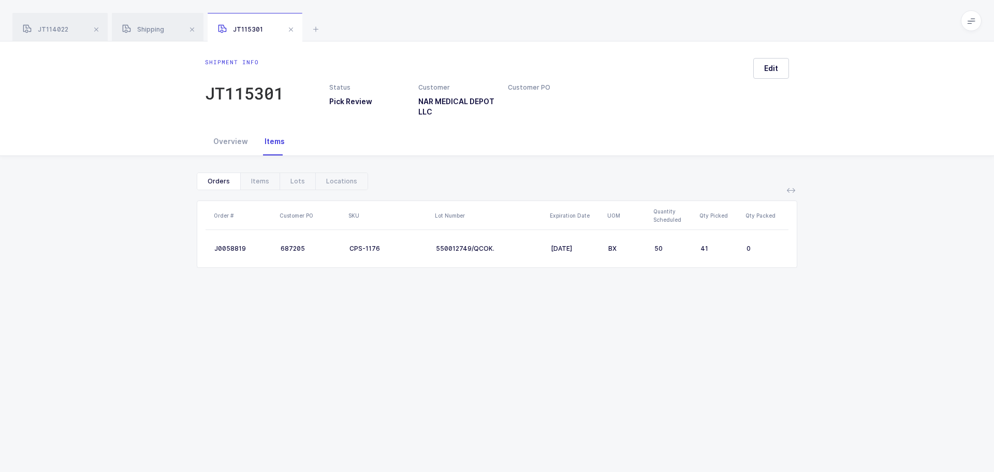
click at [230, 139] on div "Overview" at bounding box center [230, 141] width 51 height 28
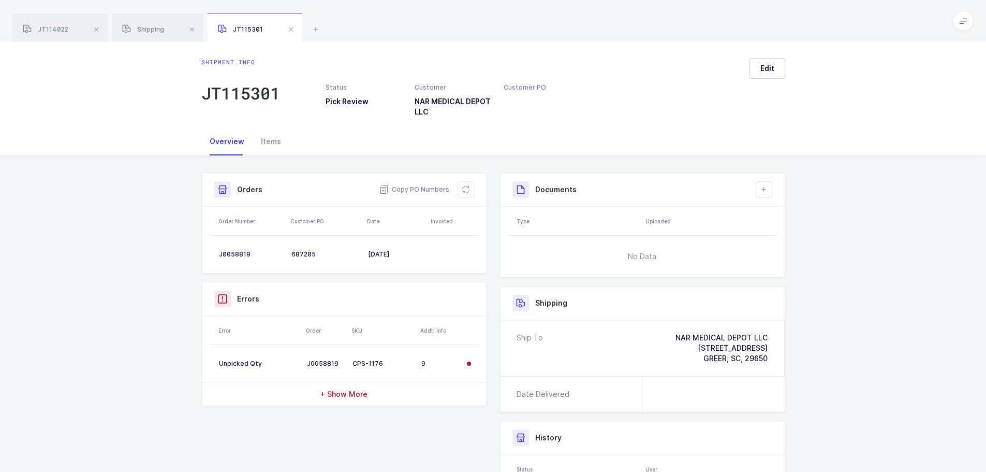
click at [459, 189] on button at bounding box center [466, 189] width 17 height 17
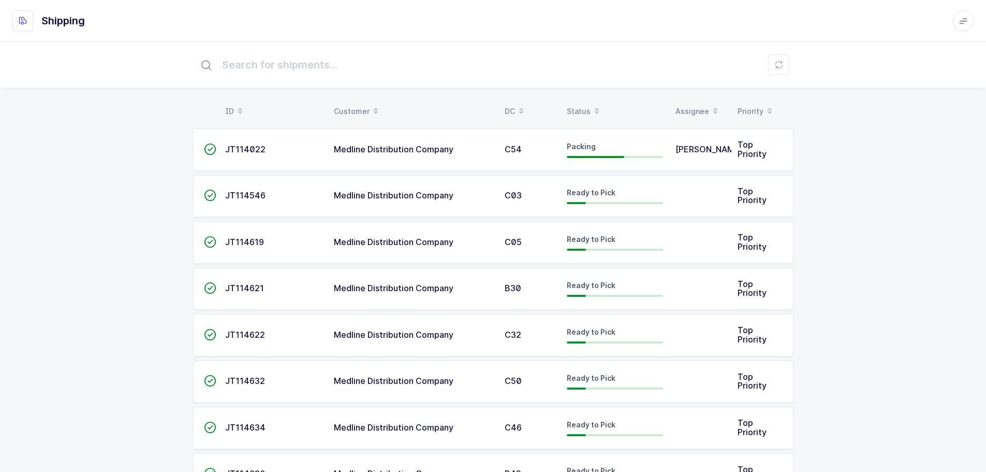
click at [567, 108] on div "Status" at bounding box center [615, 112] width 96 height 18
click at [583, 111] on div "Status" at bounding box center [615, 112] width 96 height 18
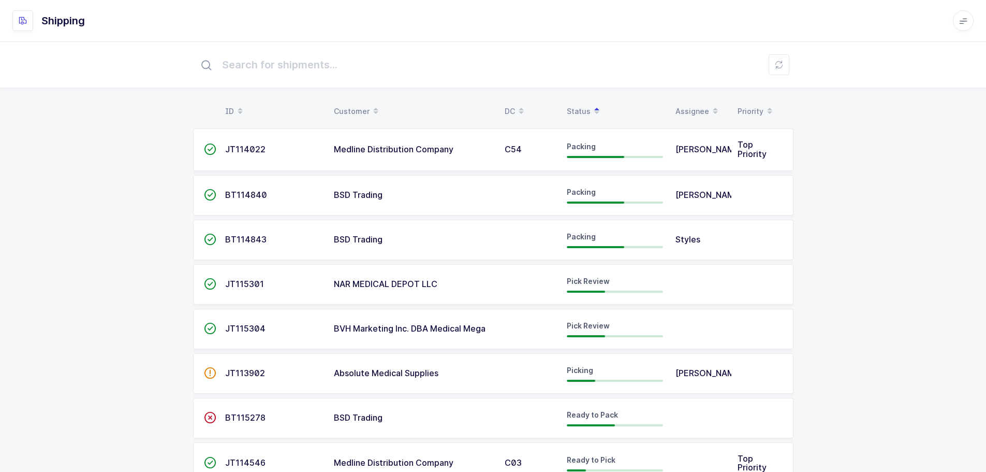
click at [342, 285] on span "NAR MEDICAL DEPOT LLC" at bounding box center [386, 284] width 104 height 10
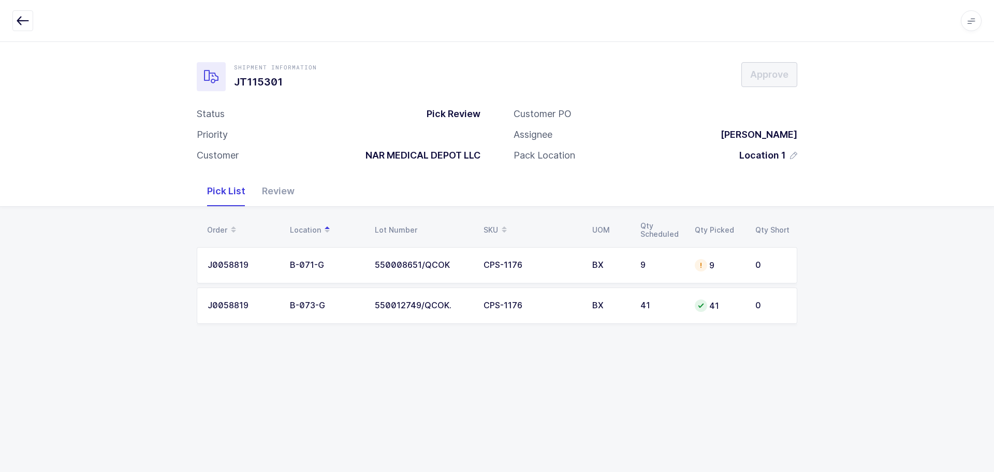
click at [696, 263] on div at bounding box center [701, 265] width 12 height 12
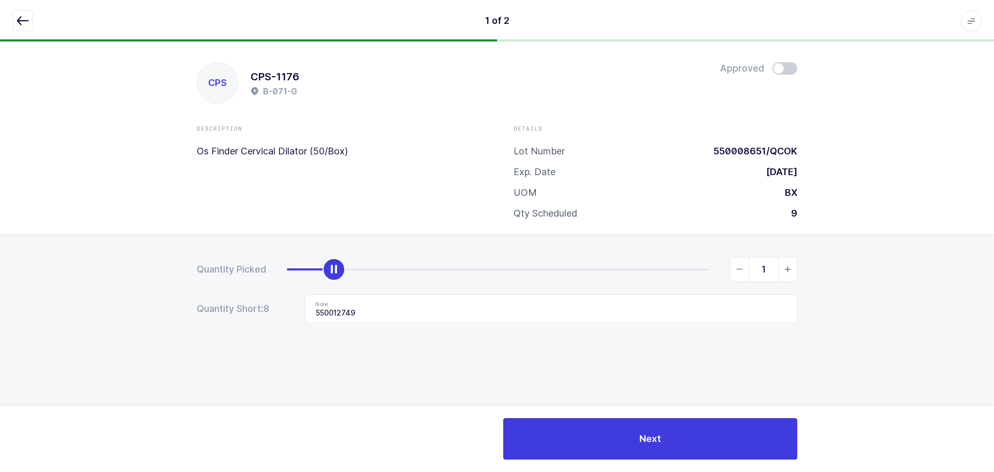
type input "0"
click at [743, 274] on span "slider between 0 and 9" at bounding box center [740, 269] width 19 height 24
drag, startPoint x: 633, startPoint y: 304, endPoint x: 240, endPoint y: 302, distance: 393.0
click at [240, 302] on div "Quantity Short: 9 Note 550012749" at bounding box center [497, 308] width 601 height 29
click at [18, 16] on icon "button" at bounding box center [23, 20] width 12 height 12
